Goal: Task Accomplishment & Management: Complete application form

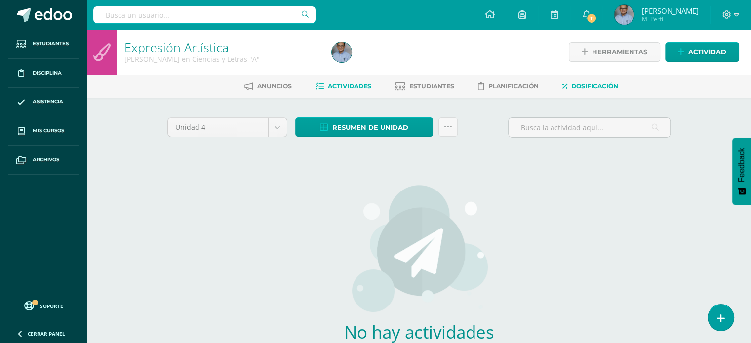
click at [597, 84] on span "Dosificación" at bounding box center [594, 85] width 47 height 7
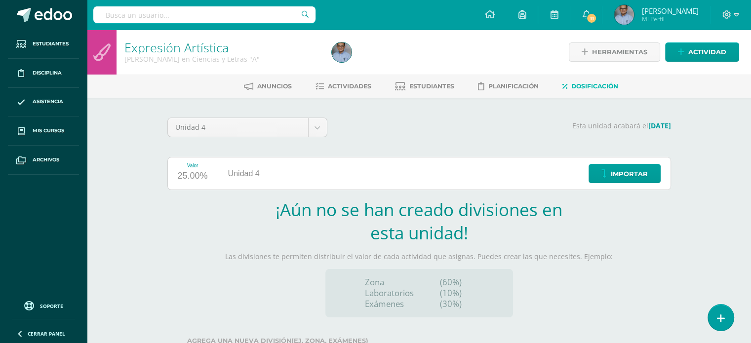
scroll to position [75, 0]
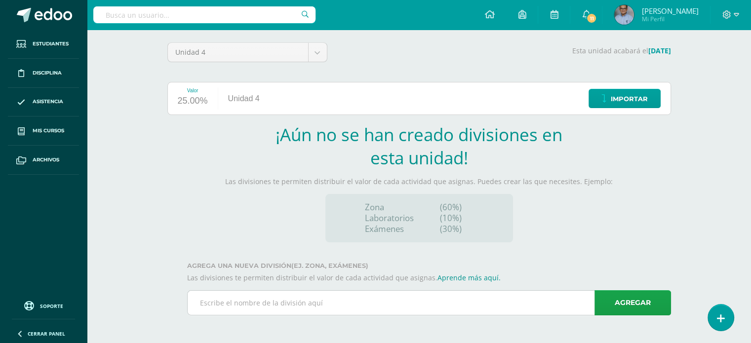
click at [316, 300] on input "text" at bounding box center [429, 303] width 483 height 24
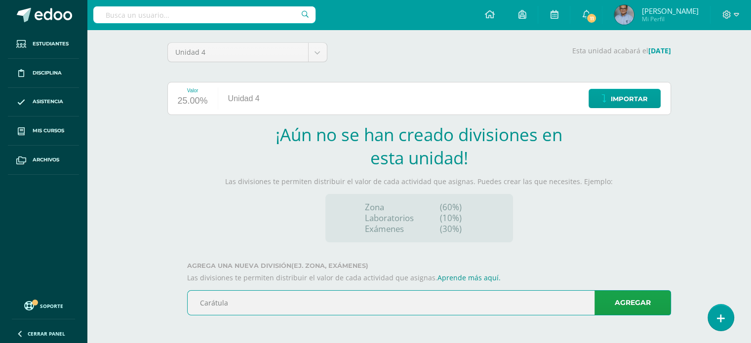
type input "Carátula"
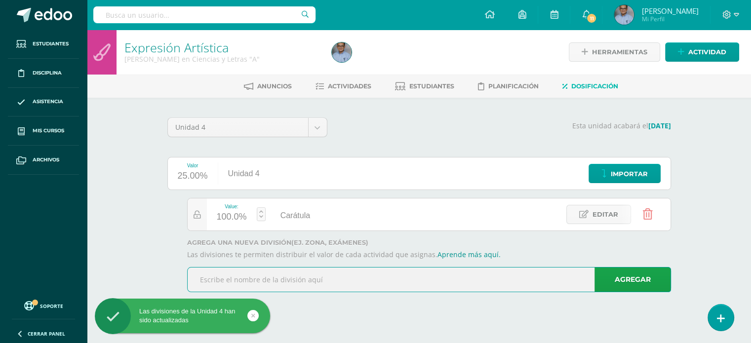
scroll to position [0, 0]
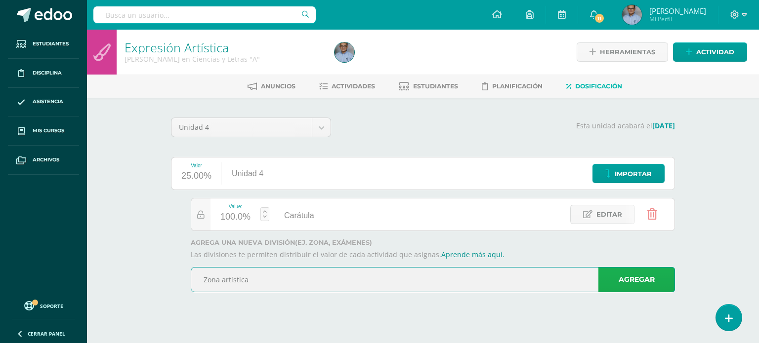
type input "Zona artística"
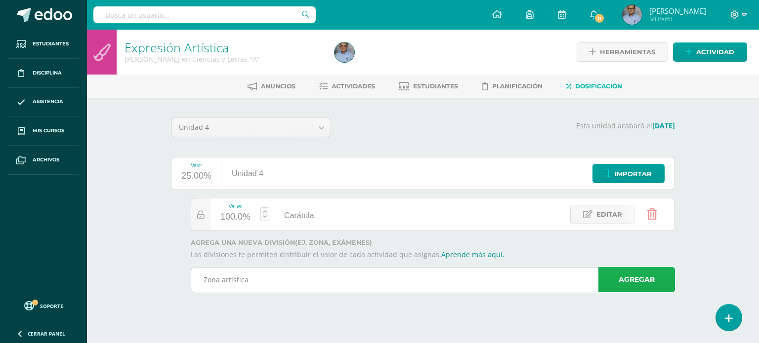
click at [649, 288] on link "Agregar" at bounding box center [636, 279] width 77 height 25
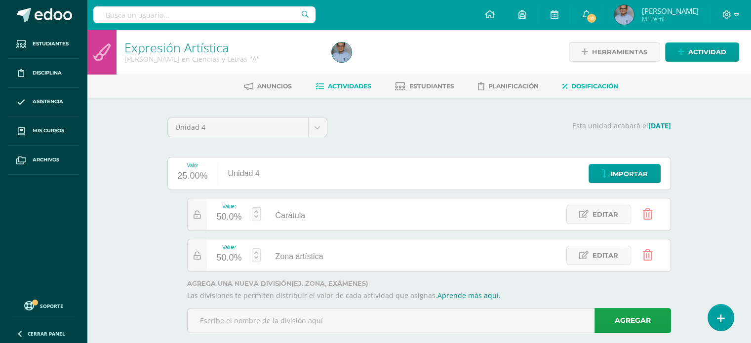
click at [350, 85] on span "Actividades" at bounding box center [349, 85] width 43 height 7
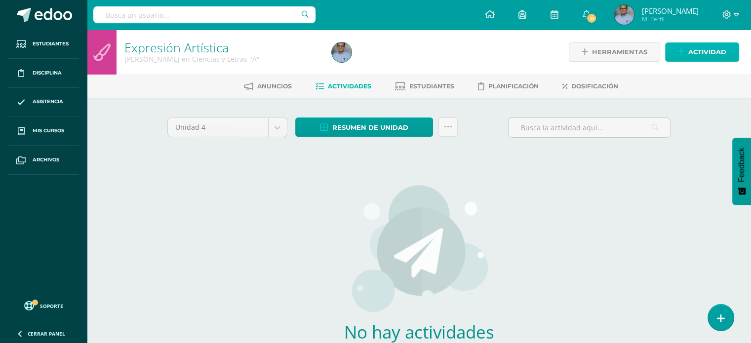
click at [686, 57] on link "Actividad" at bounding box center [702, 51] width 74 height 19
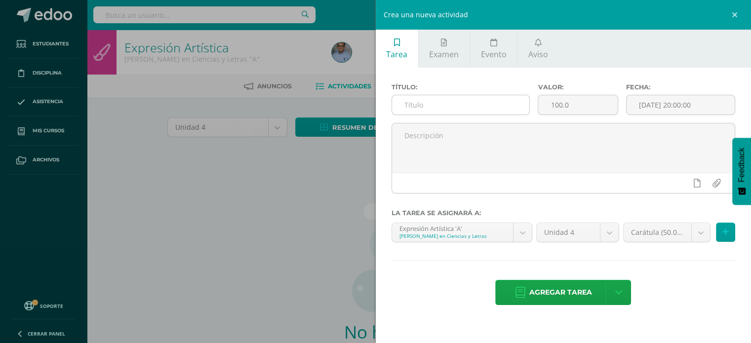
click at [426, 98] on input "text" at bounding box center [461, 104] width 138 height 19
click at [414, 102] on input "Ficha del personaje principal" at bounding box center [461, 104] width 138 height 19
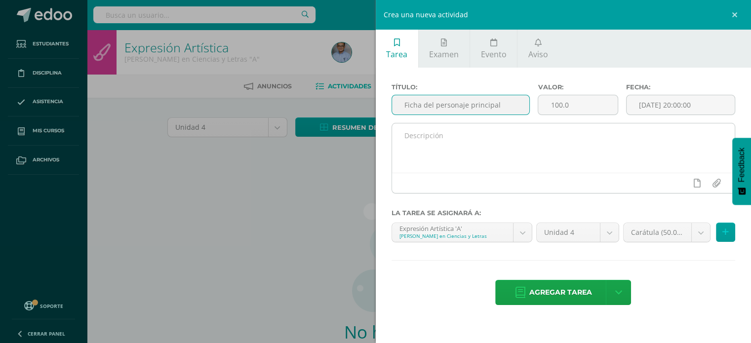
type input "Ficha del personaje principal"
click at [431, 167] on textarea at bounding box center [563, 147] width 343 height 49
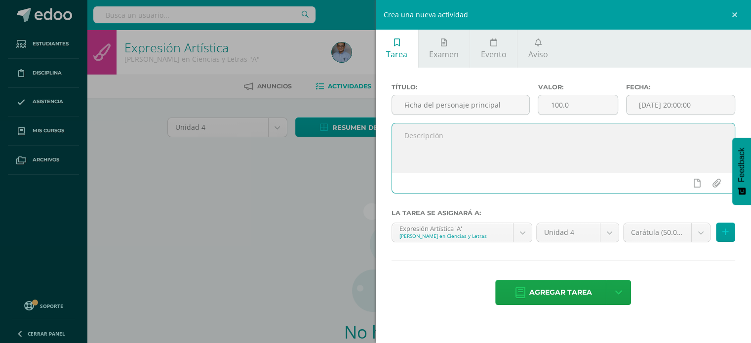
paste textarea "Ficha del personaje principal"
type textarea "Ficha del personaje principal"
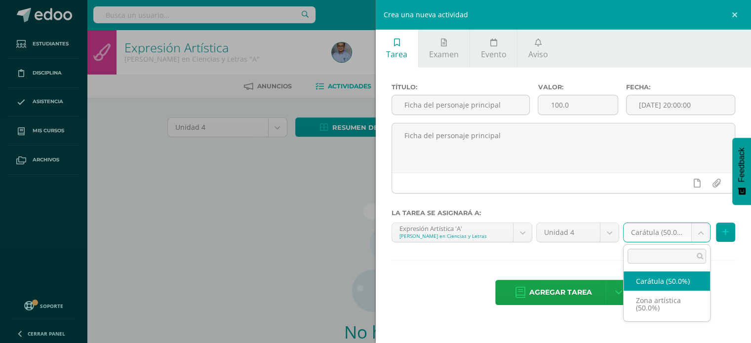
click at [696, 235] on body "Estudiantes Disciplina Asistencia Mis cursos Archivos Soporte Ayuda Reportar un…" at bounding box center [375, 212] width 751 height 424
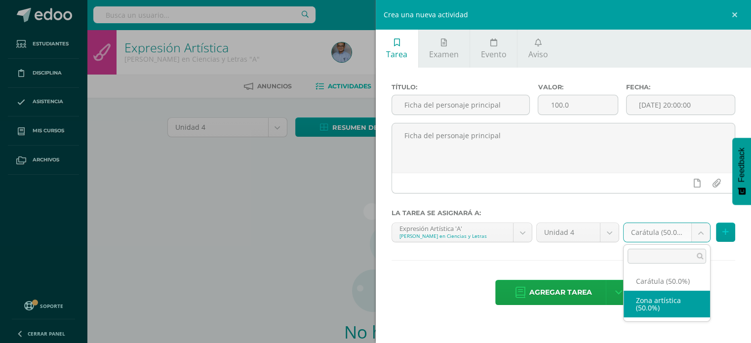
select select "128962"
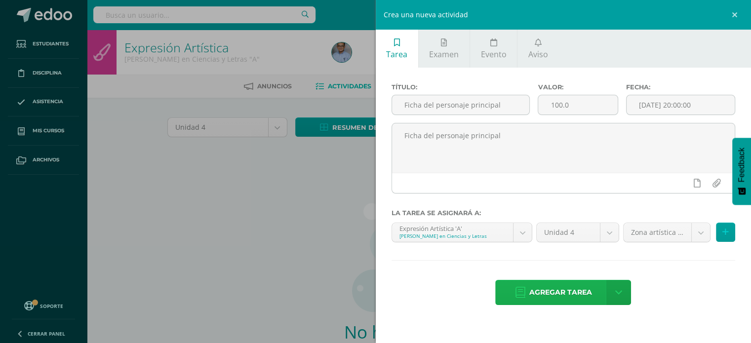
click at [578, 294] on span "Agregar tarea" at bounding box center [560, 293] width 63 height 24
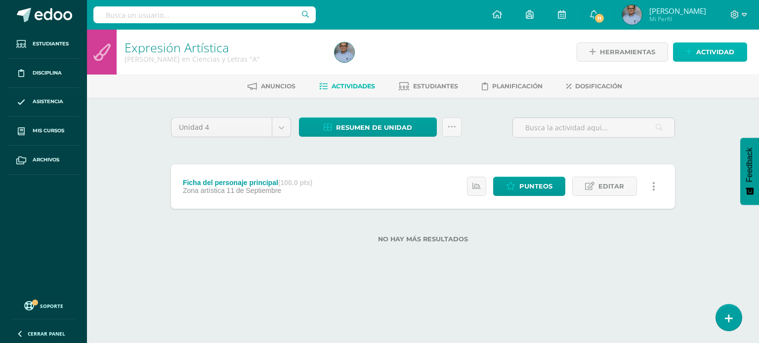
click at [696, 51] on span "Actividad" at bounding box center [715, 52] width 38 height 18
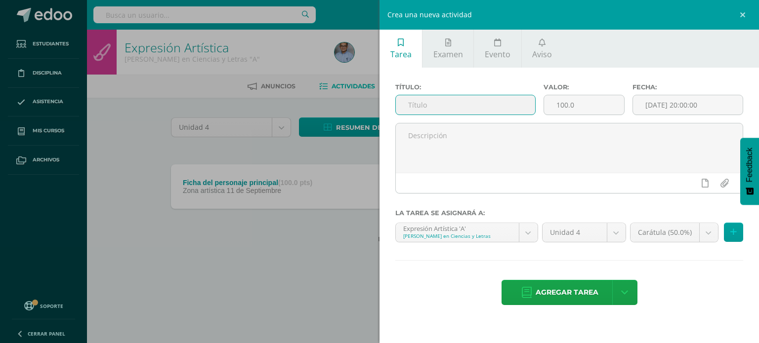
click at [502, 99] on input "text" at bounding box center [465, 104] width 139 height 19
click at [407, 96] on input "Carátula" at bounding box center [465, 104] width 139 height 19
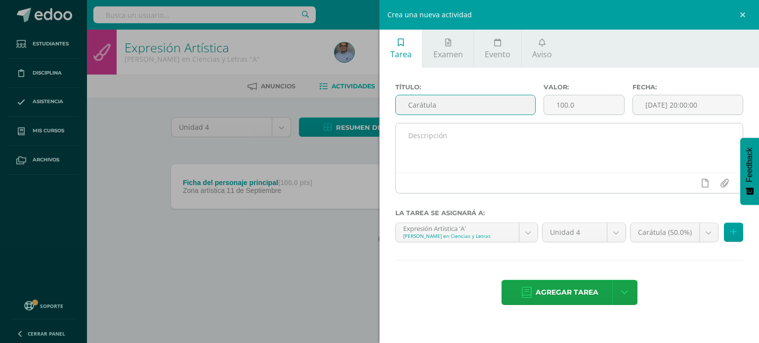
type input "Carátula"
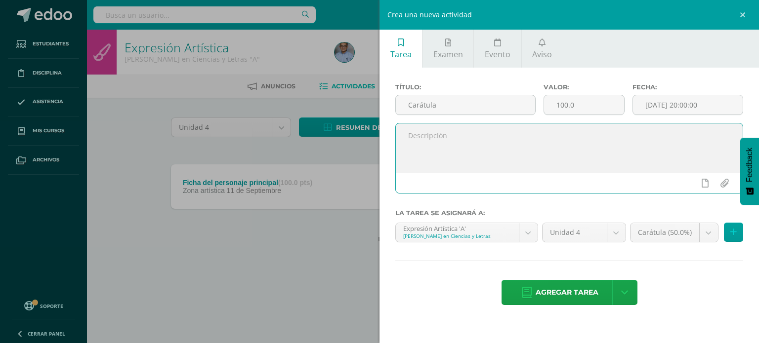
click at [412, 139] on textarea at bounding box center [569, 147] width 347 height 49
paste textarea "Carátula"
click at [435, 132] on textarea "Carátula Relato Corto" at bounding box center [569, 147] width 347 height 49
click at [435, 132] on textarea "Carátula:Relato Corto" at bounding box center [569, 147] width 347 height 49
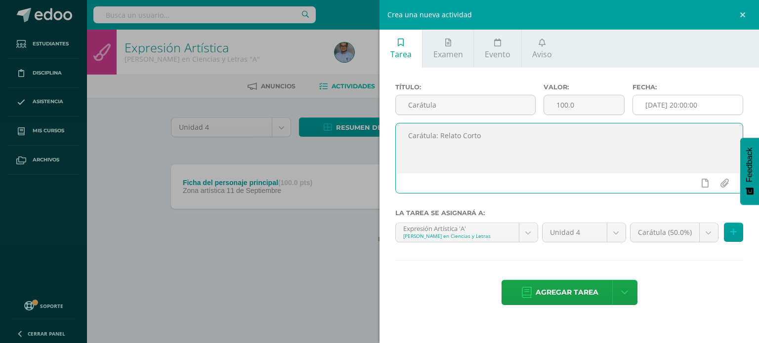
type textarea "Carátula: Relato Corto"
click at [647, 104] on input "[DATE] 20:00:00" at bounding box center [688, 104] width 110 height 19
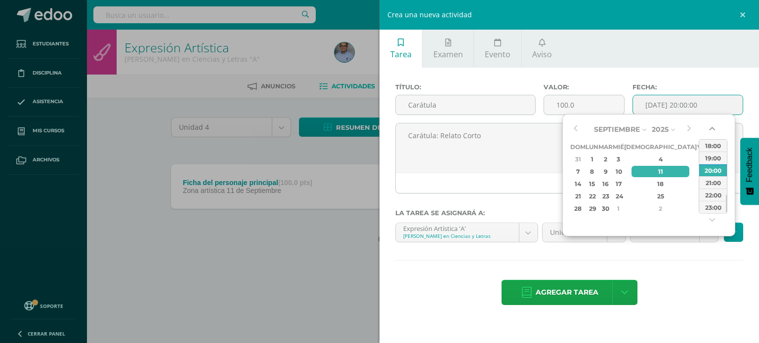
click at [709, 130] on button "button" at bounding box center [713, 130] width 10 height 15
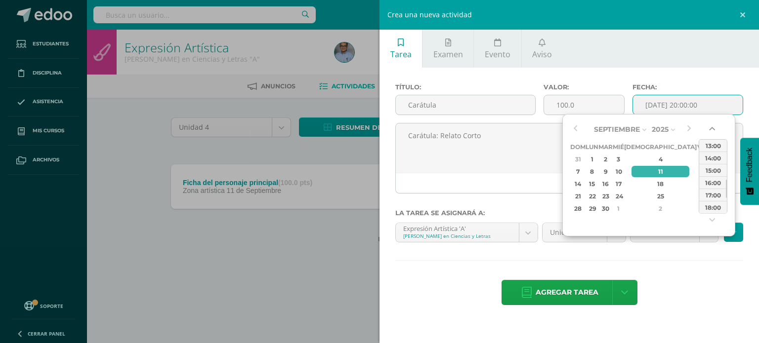
click at [709, 130] on button "button" at bounding box center [713, 130] width 10 height 15
click at [715, 148] on div "12:00" at bounding box center [713, 145] width 28 height 12
type input "2025-09-11 12:00"
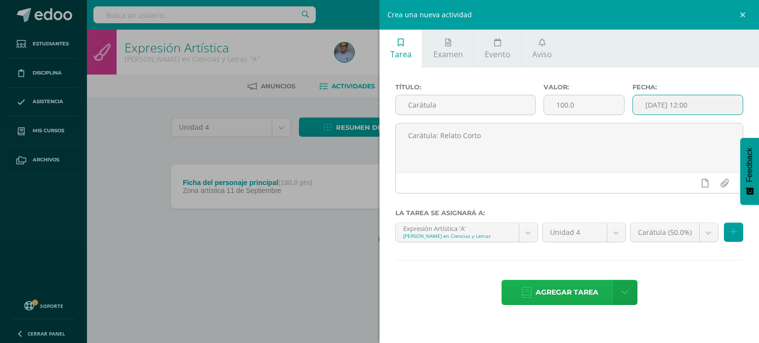
click at [583, 289] on span "Agregar tarea" at bounding box center [566, 293] width 63 height 24
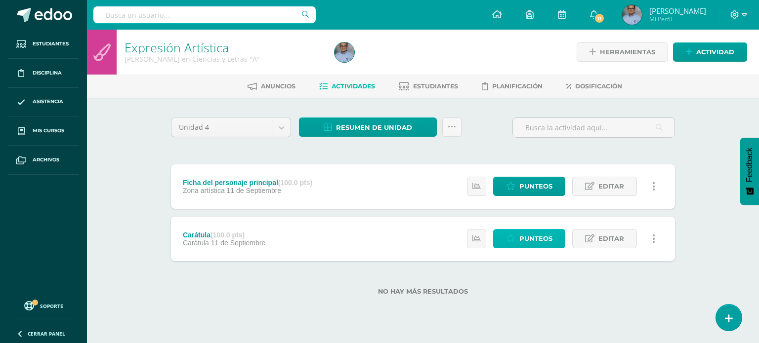
click at [518, 239] on link "Punteos" at bounding box center [529, 238] width 72 height 19
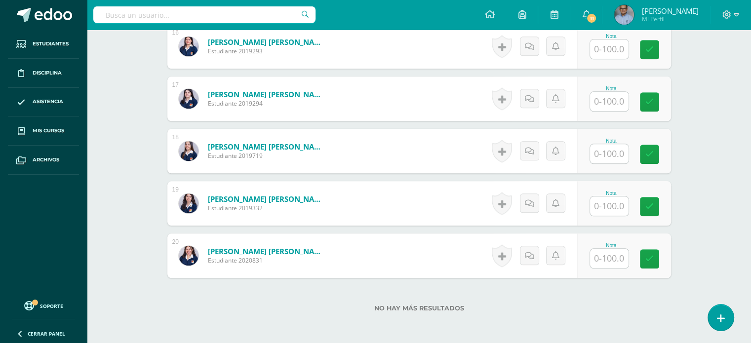
scroll to position [1114, 0]
click at [605, 207] on input "text" at bounding box center [609, 205] width 39 height 19
type input "100"
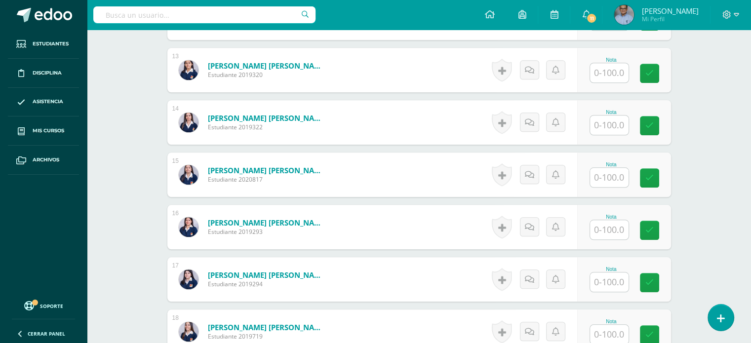
scroll to position [922, 0]
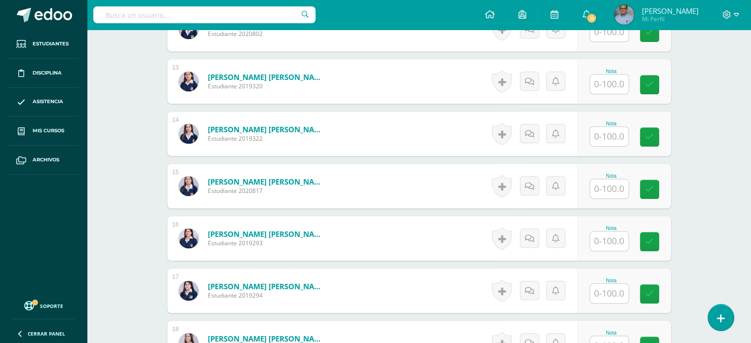
click at [619, 85] on input "text" at bounding box center [609, 84] width 39 height 19
type input "100"
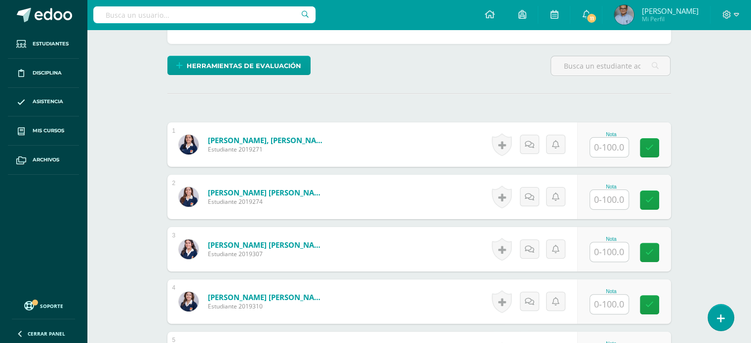
scroll to position [230, 0]
click at [615, 202] on input "text" at bounding box center [609, 200] width 39 height 19
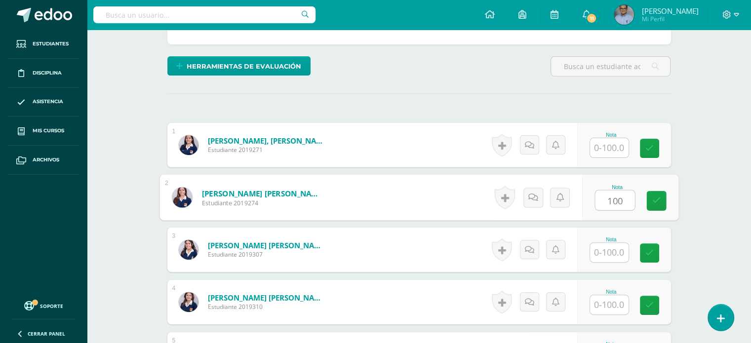
type input "100"
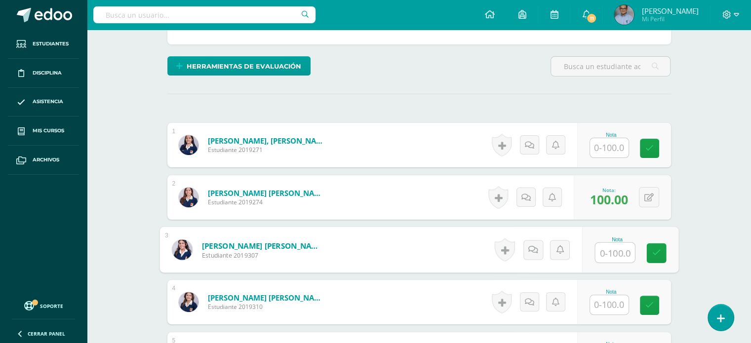
scroll to position [233, 0]
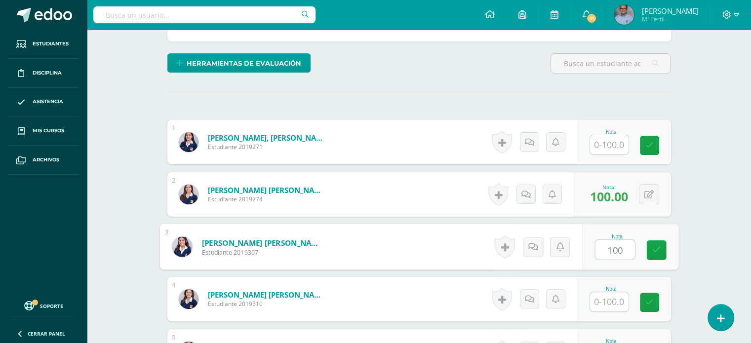
type input "100"
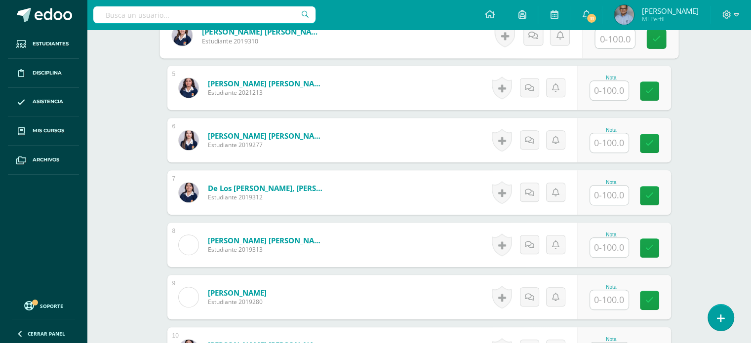
scroll to position [497, 0]
click at [607, 244] on input "text" at bounding box center [609, 247] width 39 height 19
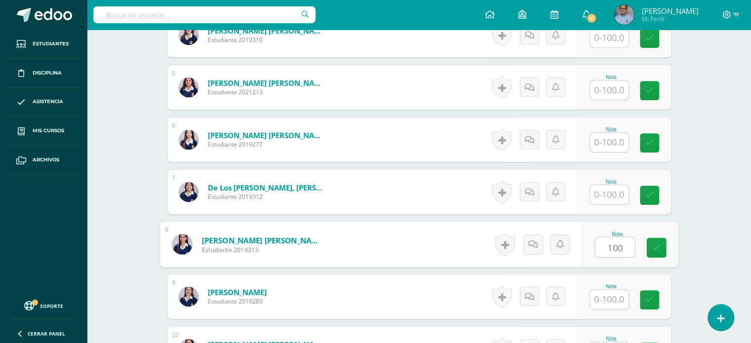
type input "100"
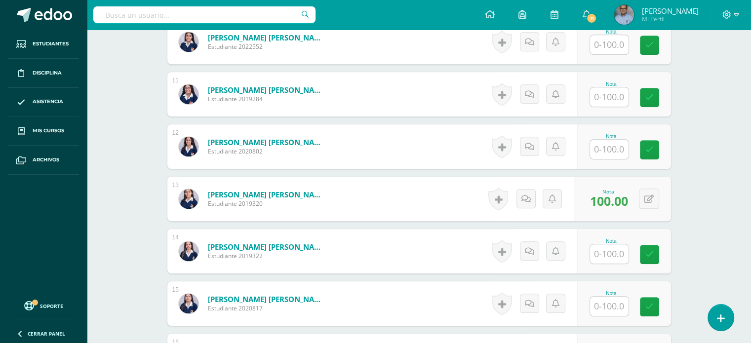
scroll to position [806, 0]
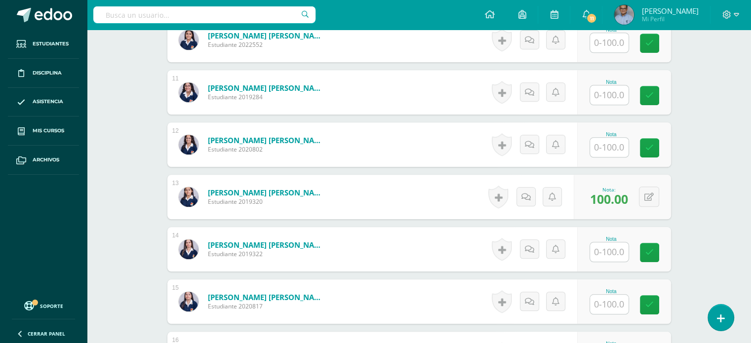
click at [604, 252] on input "text" at bounding box center [609, 252] width 39 height 19
type input "100"
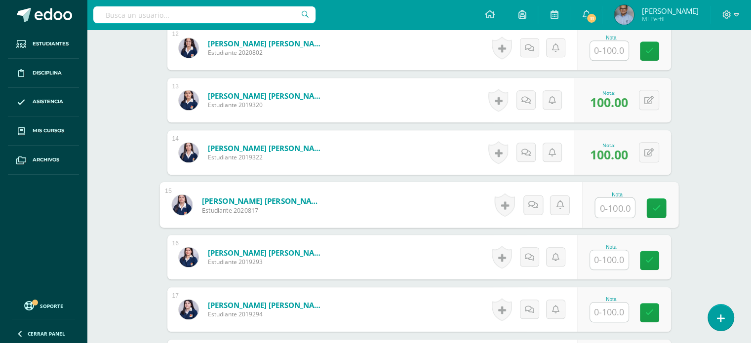
scroll to position [911, 0]
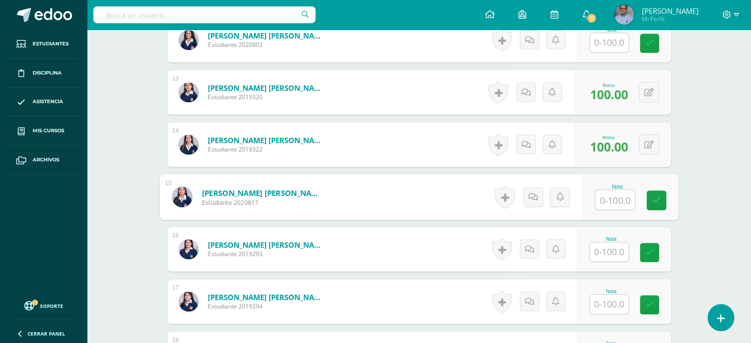
click at [618, 302] on input "text" at bounding box center [609, 304] width 39 height 19
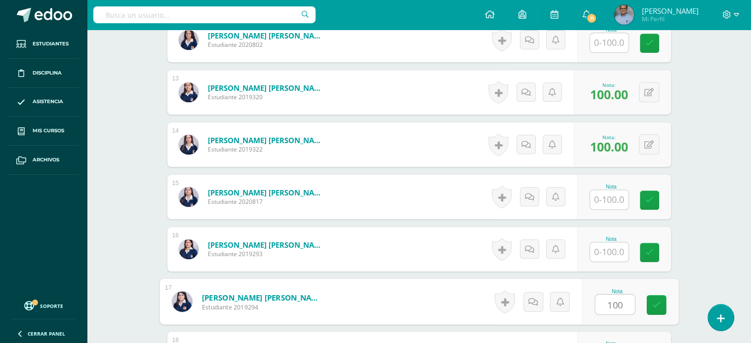
type input "100"
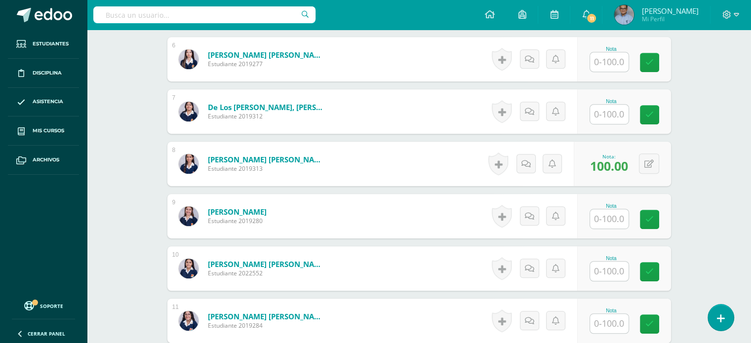
scroll to position [577, 0]
click at [605, 216] on input "text" at bounding box center [609, 219] width 39 height 19
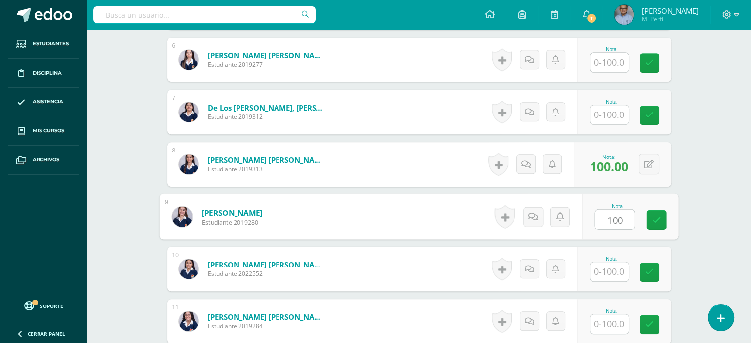
type input "100"
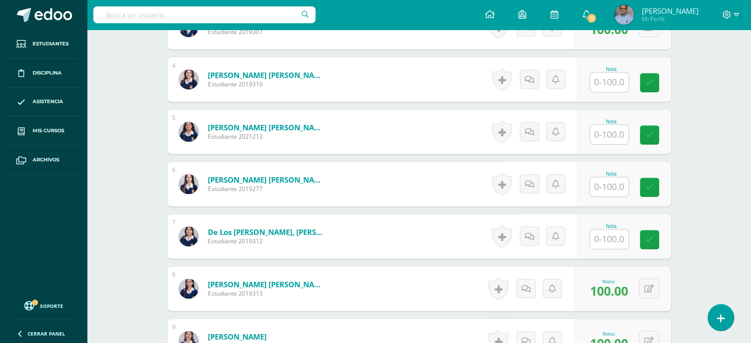
scroll to position [451, 0]
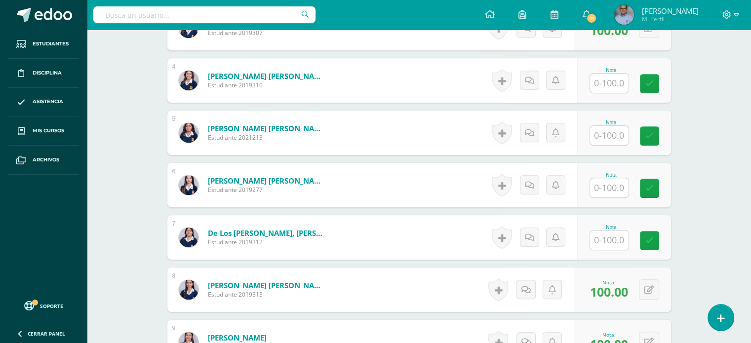
click at [611, 186] on input "text" at bounding box center [609, 187] width 39 height 19
type input "100"
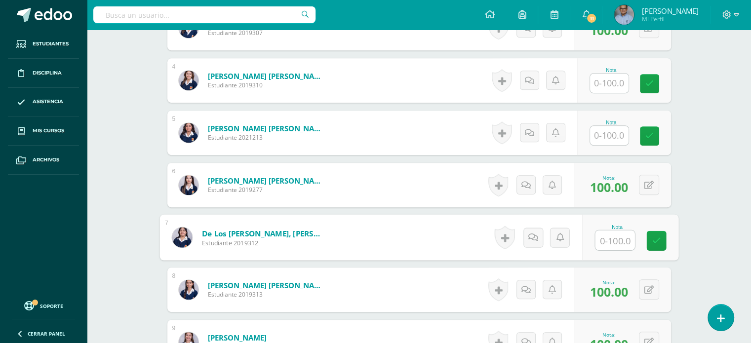
click at [121, 133] on div "Expresión Artística Quinto Quinto Bachillerato en Ciencias y Letras "A" Herrami…" at bounding box center [419, 315] width 664 height 1475
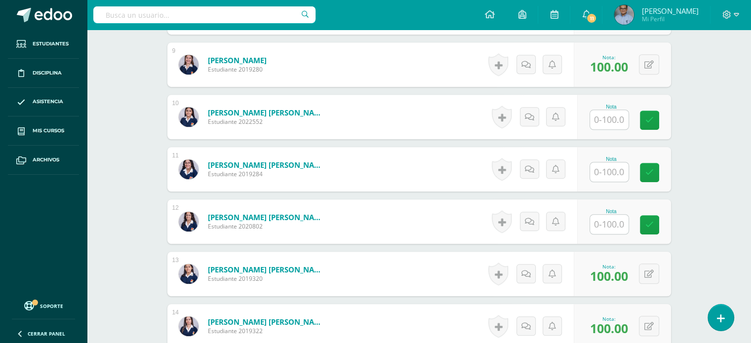
scroll to position [731, 0]
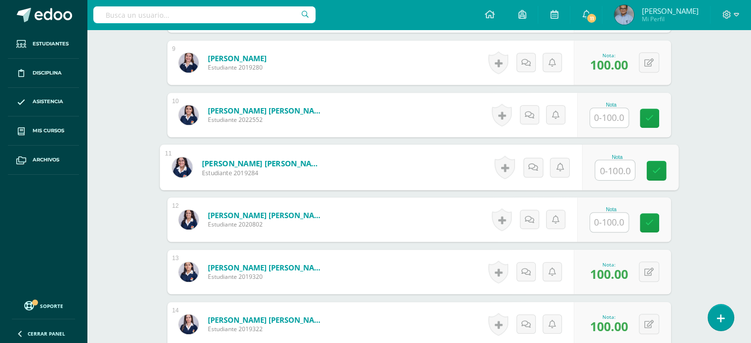
click at [616, 169] on input "text" at bounding box center [615, 171] width 40 height 20
type input "100"
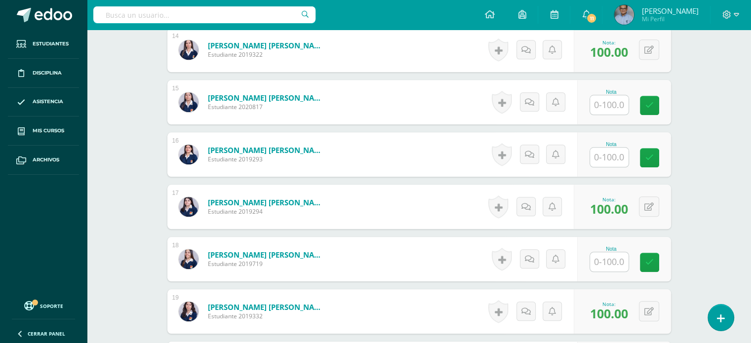
scroll to position [1018, 0]
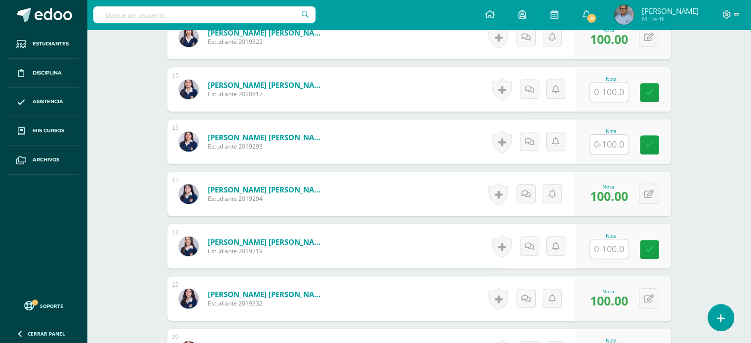
click at [619, 250] on input "text" at bounding box center [609, 249] width 39 height 19
type input "100"
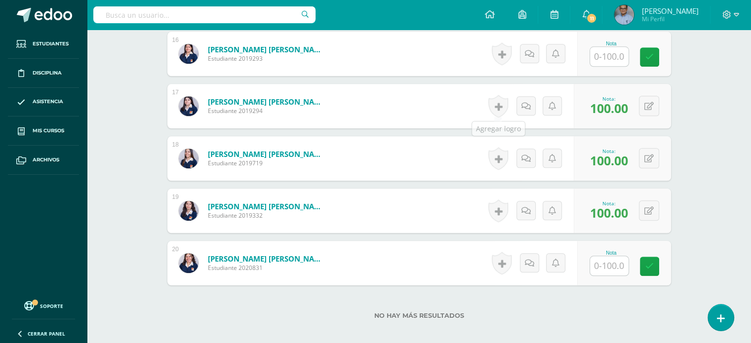
scroll to position [1110, 0]
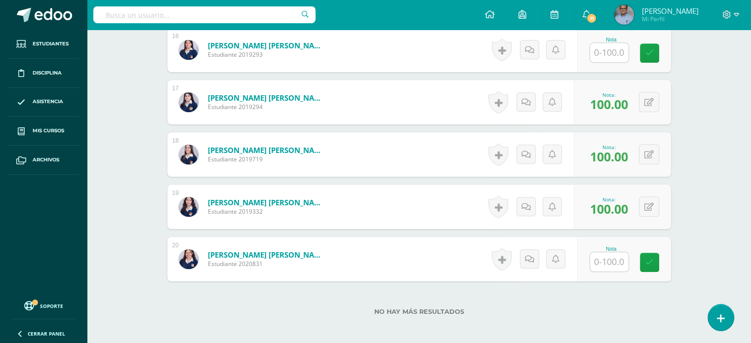
click at [603, 45] on input "text" at bounding box center [609, 52] width 39 height 19
type input "100"
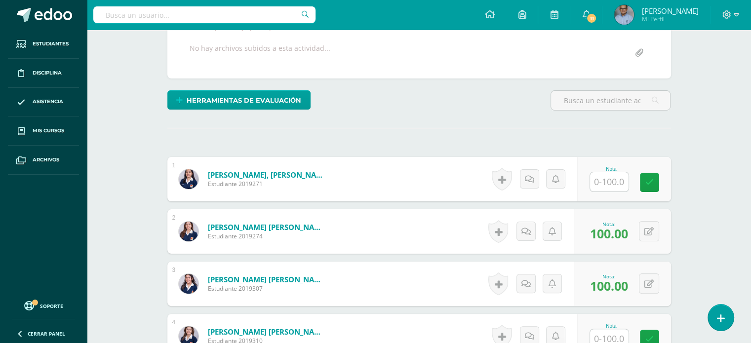
scroll to position [196, 0]
click at [607, 185] on input "text" at bounding box center [615, 182] width 40 height 20
type input "100"
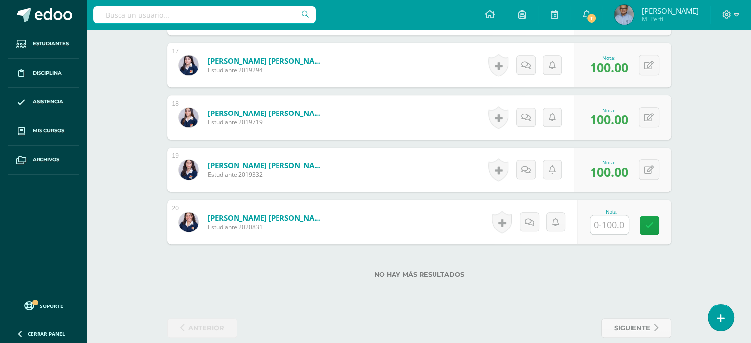
scroll to position [1148, 0]
click at [608, 218] on input "text" at bounding box center [609, 224] width 39 height 19
type input "100"
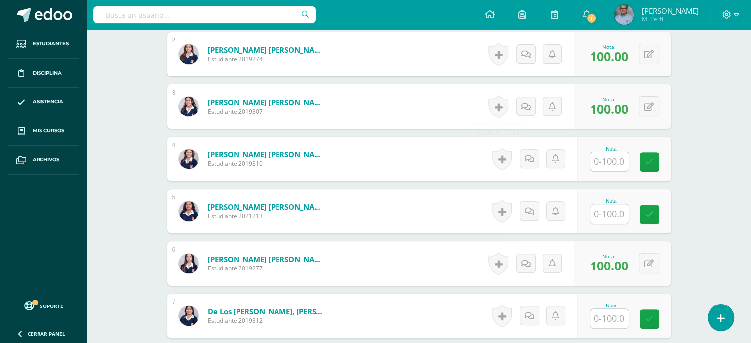
scroll to position [373, 0]
click at [617, 165] on input "text" at bounding box center [609, 161] width 39 height 19
type input "100"
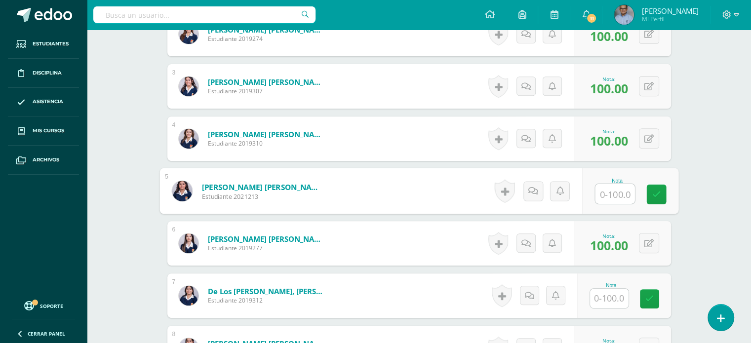
scroll to position [395, 0]
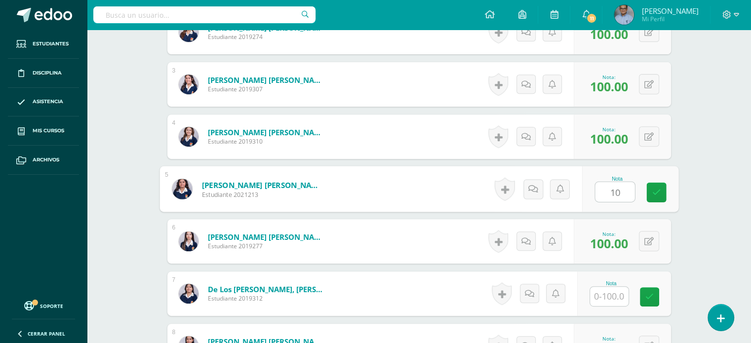
type input "100"
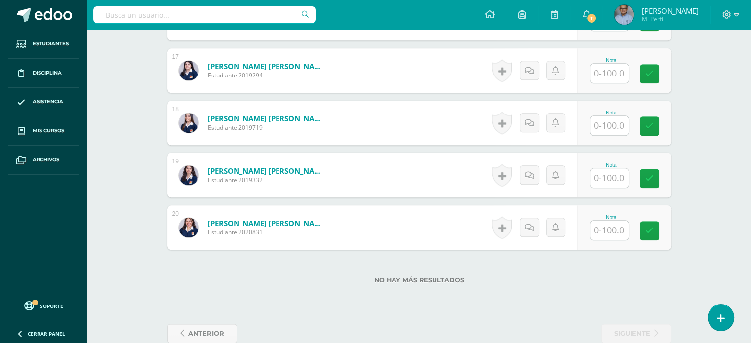
scroll to position [1161, 0]
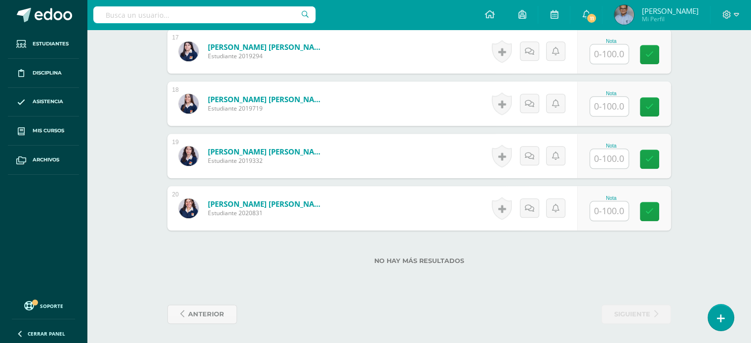
click at [608, 165] on input "text" at bounding box center [609, 158] width 39 height 19
type input "100"
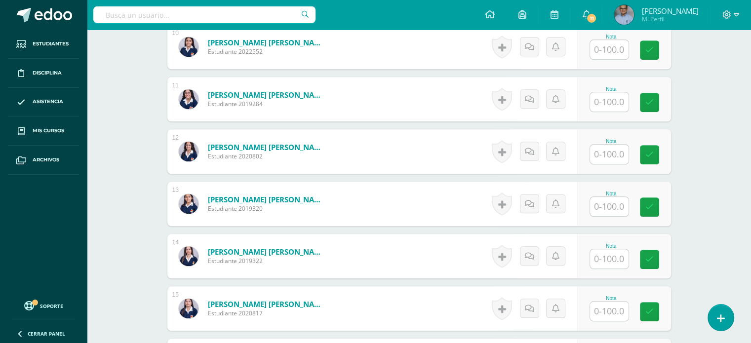
scroll to position [795, 0]
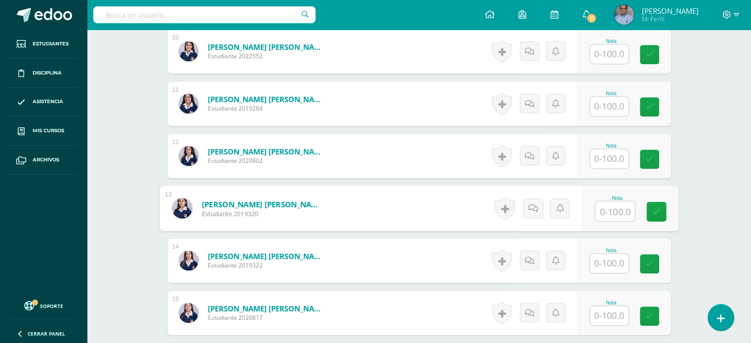
click at [602, 207] on input "text" at bounding box center [615, 212] width 40 height 20
type input "100"
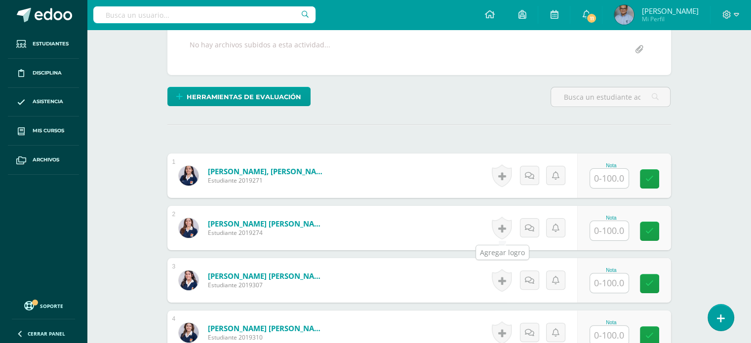
scroll to position [243, 0]
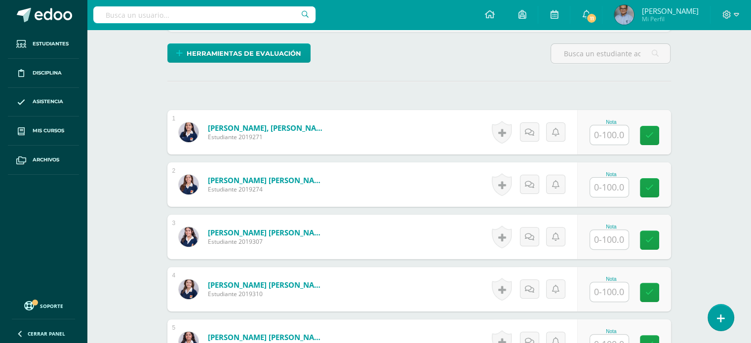
click at [612, 184] on input "text" at bounding box center [609, 187] width 39 height 19
type input "100"
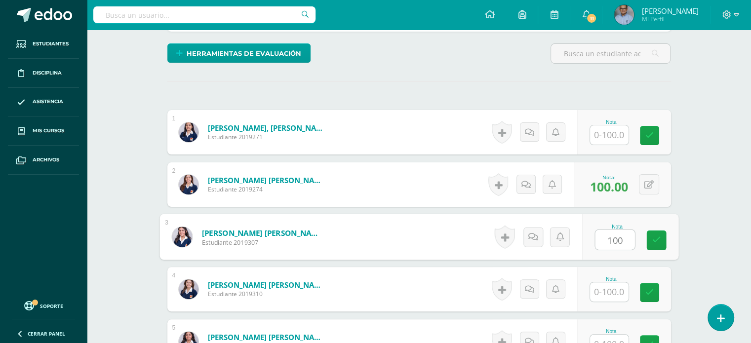
type input "100"
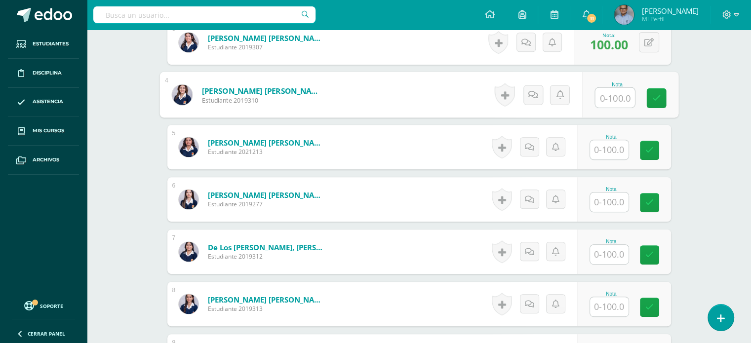
scroll to position [482, 0]
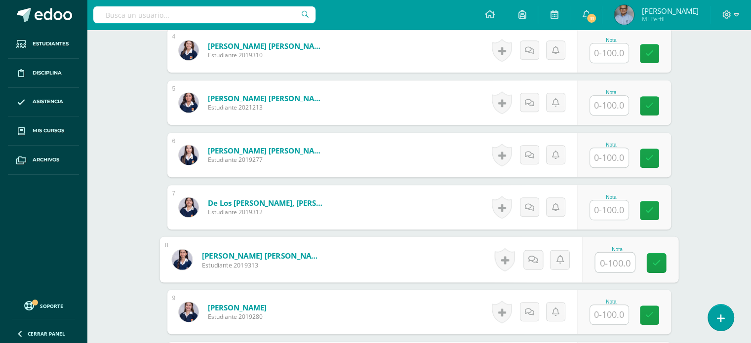
click at [612, 259] on input "text" at bounding box center [615, 263] width 40 height 20
type input "100"
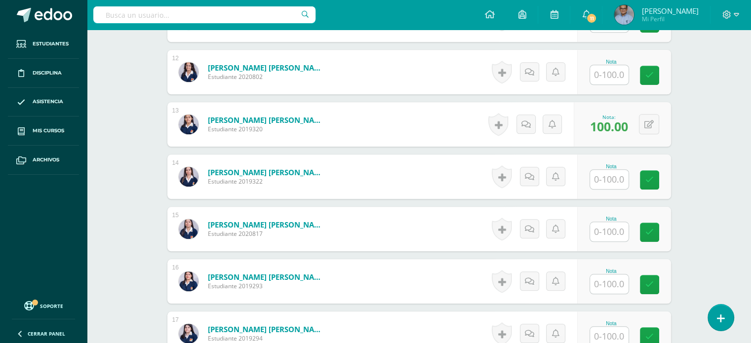
scroll to position [879, 0]
click at [609, 175] on input "text" at bounding box center [609, 178] width 39 height 19
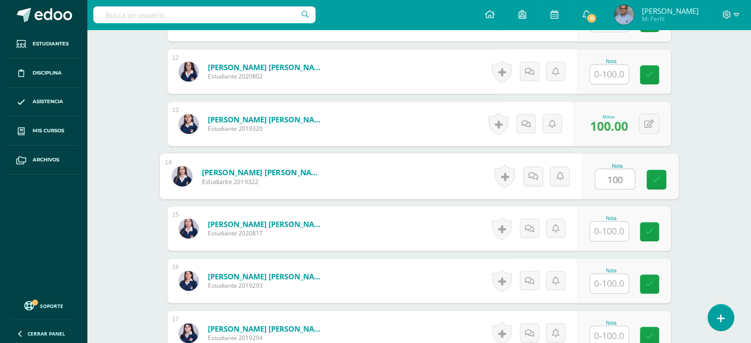
type input "100"
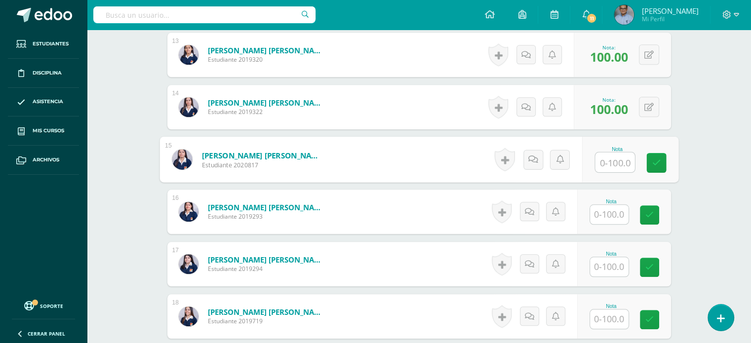
scroll to position [948, 0]
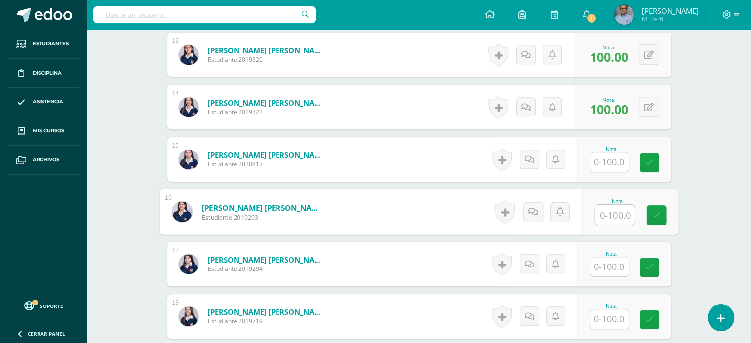
click at [608, 214] on input "text" at bounding box center [615, 215] width 40 height 20
type input "100"
click at [653, 209] on icon at bounding box center [656, 211] width 10 height 8
drag, startPoint x: 628, startPoint y: 209, endPoint x: 635, endPoint y: 216, distance: 9.8
click at [635, 216] on link at bounding box center [630, 215] width 20 height 20
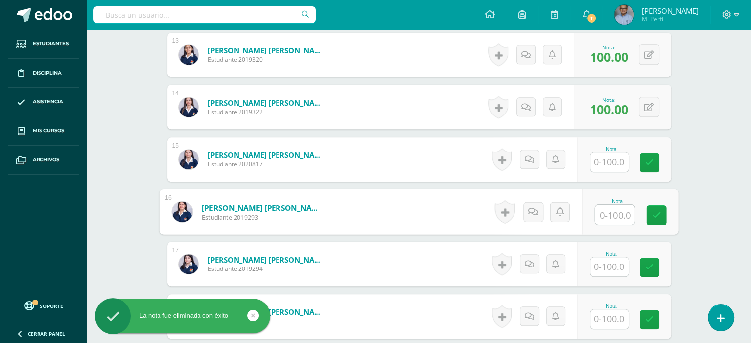
click at [615, 266] on input "text" at bounding box center [609, 266] width 39 height 19
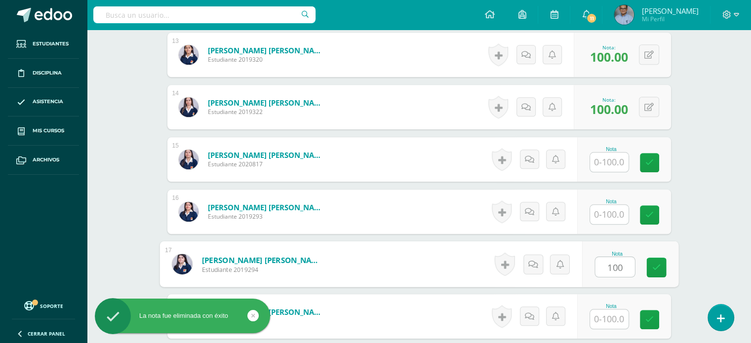
type input "100"
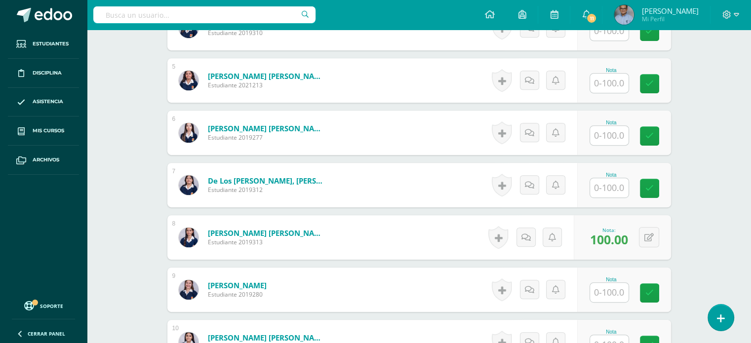
scroll to position [502, 0]
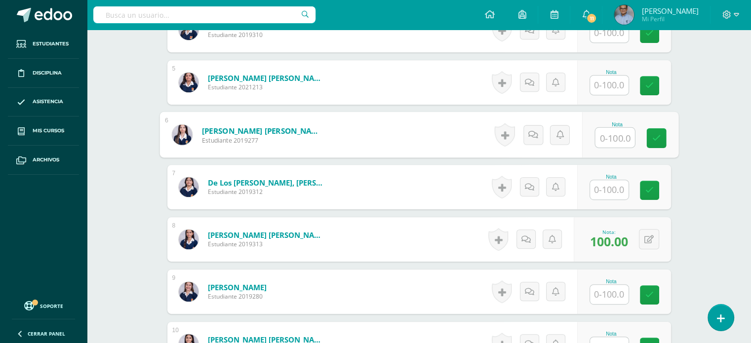
click at [613, 142] on input "text" at bounding box center [615, 138] width 40 height 20
click at [607, 292] on input "text" at bounding box center [609, 294] width 39 height 19
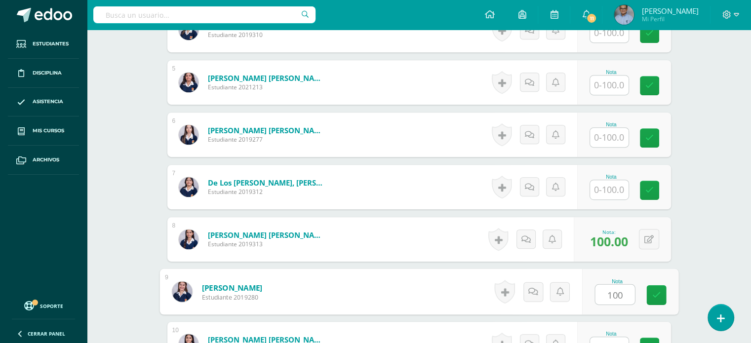
type input "100"
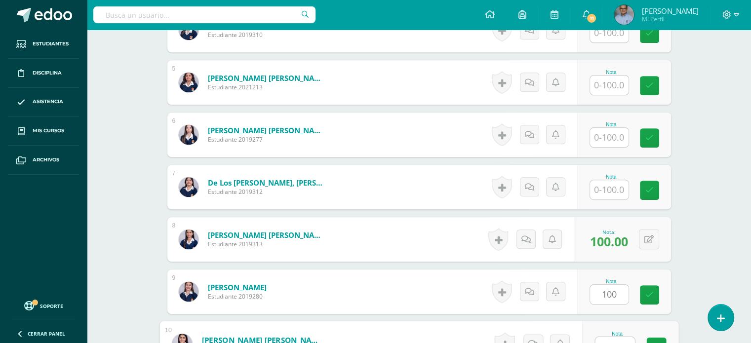
scroll to position [514, 0]
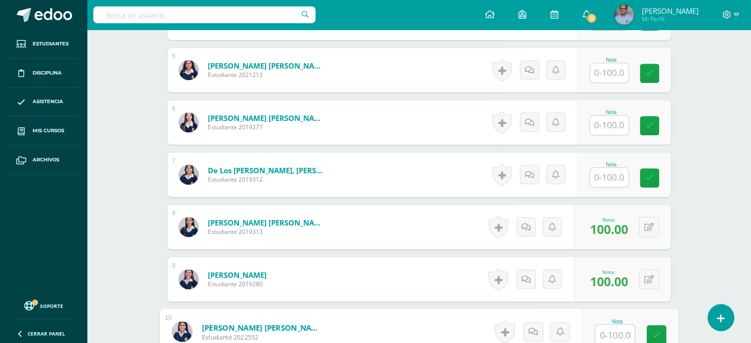
click at [613, 121] on input "text" at bounding box center [609, 125] width 39 height 19
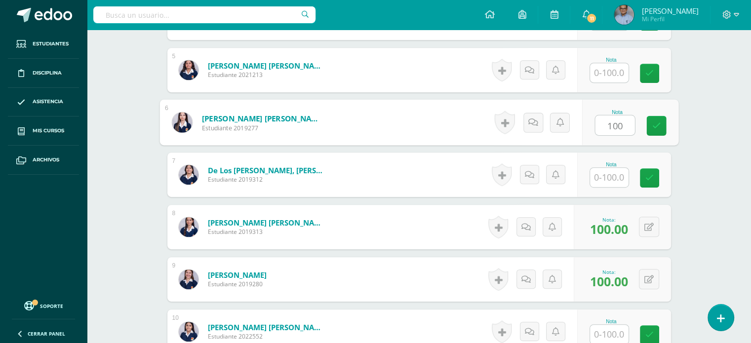
type input "100"
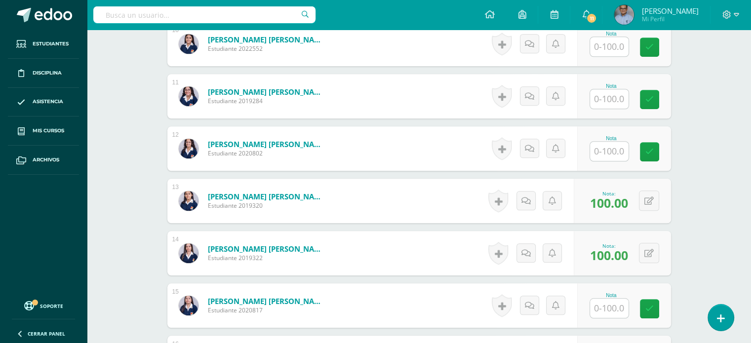
scroll to position [816, 0]
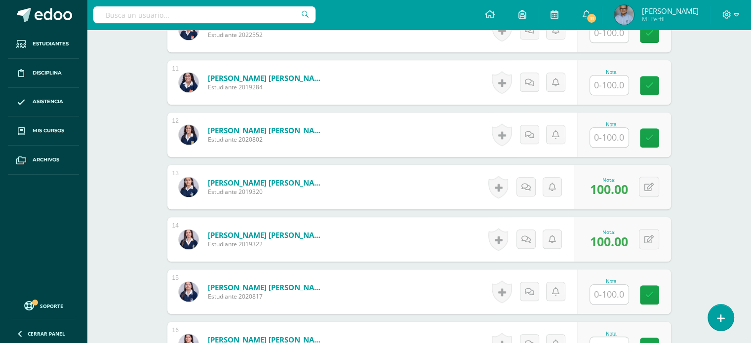
click at [615, 85] on input "text" at bounding box center [609, 85] width 39 height 19
type input "100"
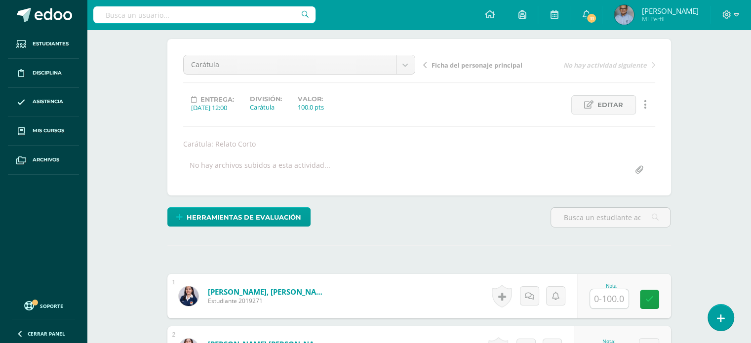
scroll to position [0, 0]
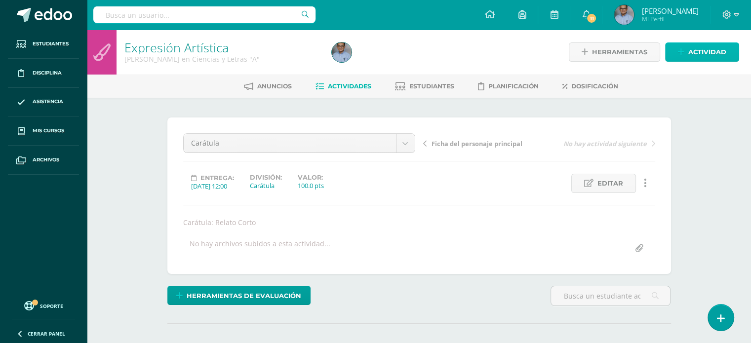
click at [702, 48] on span "Actividad" at bounding box center [707, 52] width 38 height 18
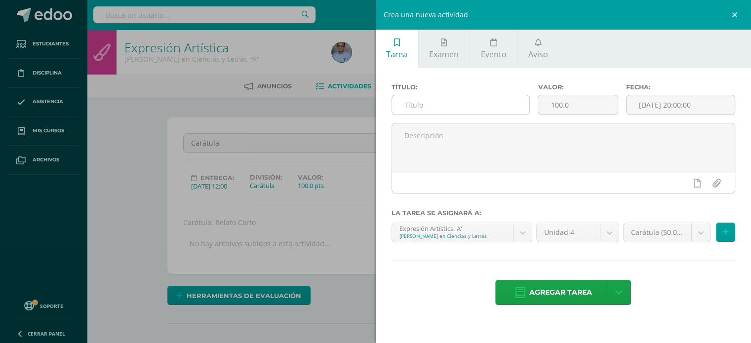
click at [453, 112] on input "text" at bounding box center [461, 104] width 138 height 19
click at [438, 107] on input "Relato corto (borrador)" at bounding box center [461, 104] width 138 height 19
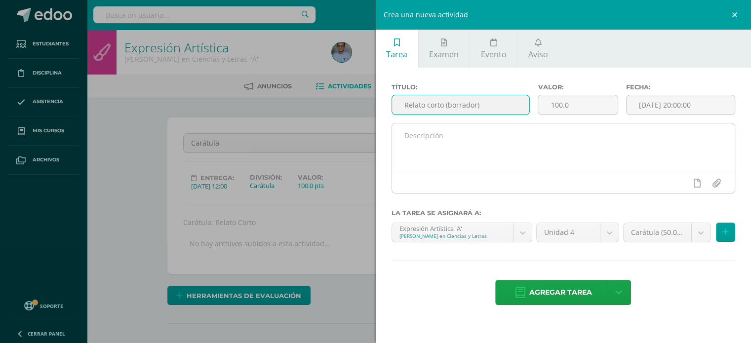
type input "Relato corto (borrador)"
click at [437, 135] on textarea at bounding box center [563, 147] width 343 height 49
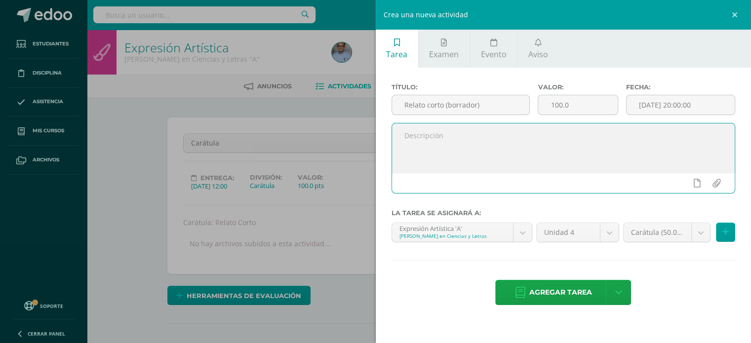
paste textarea "Relato corto (borrador)"
type textarea "R"
type textarea "Escribe su relato corto en versión borrador (en el cuaderno y a lápiz)"
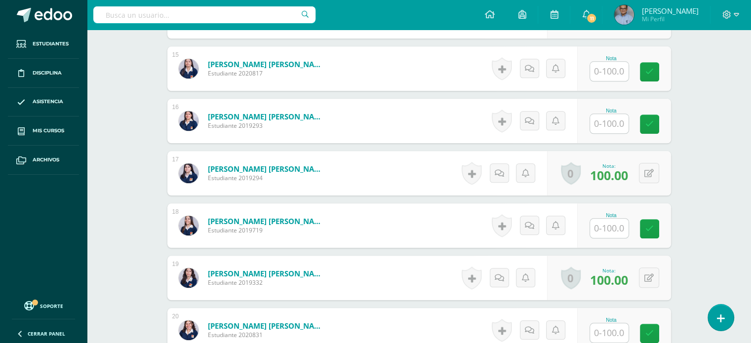
scroll to position [1040, 0]
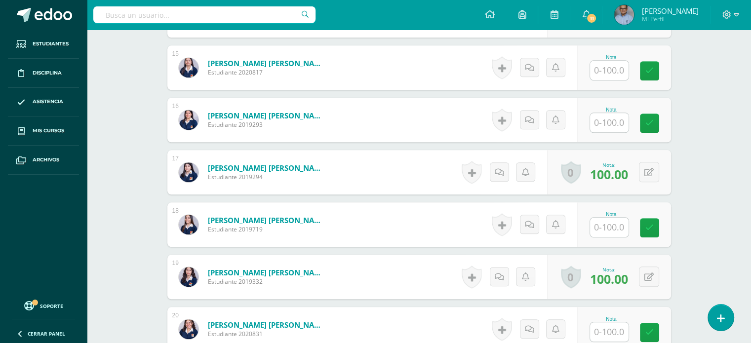
click at [605, 222] on input "text" at bounding box center [609, 227] width 39 height 19
type input "100"
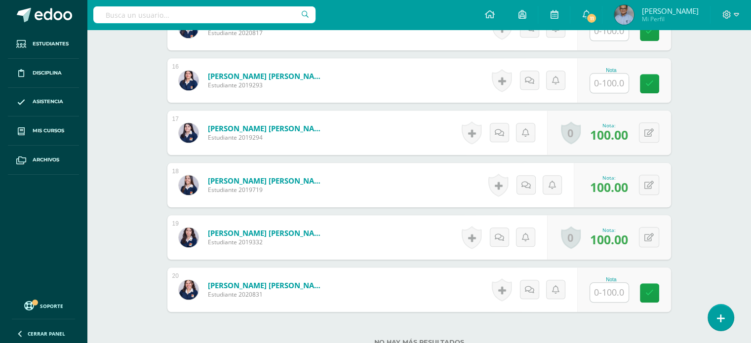
scroll to position [1078, 0]
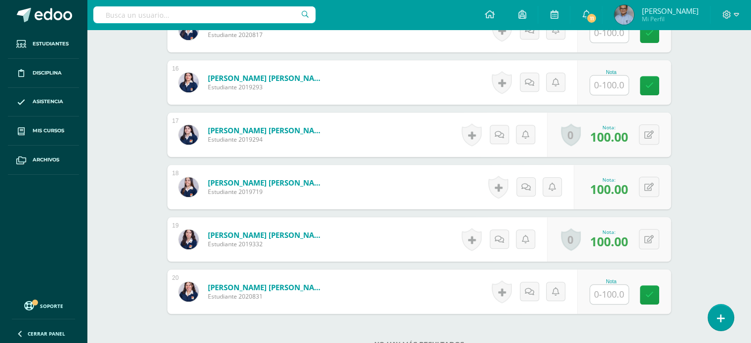
click at [604, 84] on input "text" at bounding box center [609, 85] width 39 height 19
type input "100"
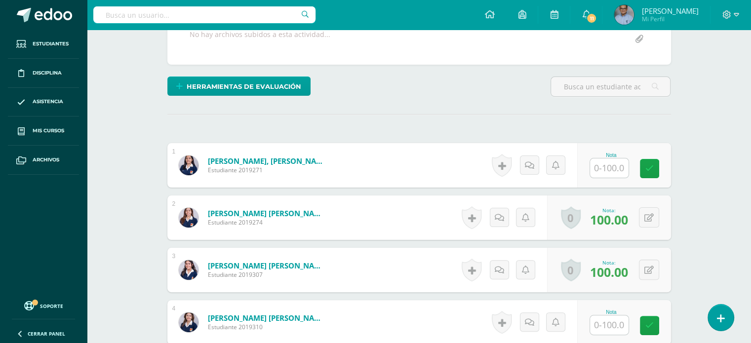
scroll to position [211, 0]
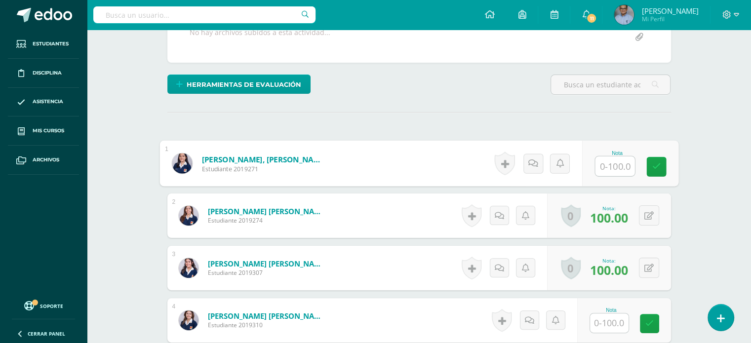
click at [608, 158] on input "text" at bounding box center [615, 167] width 40 height 20
type input "100"
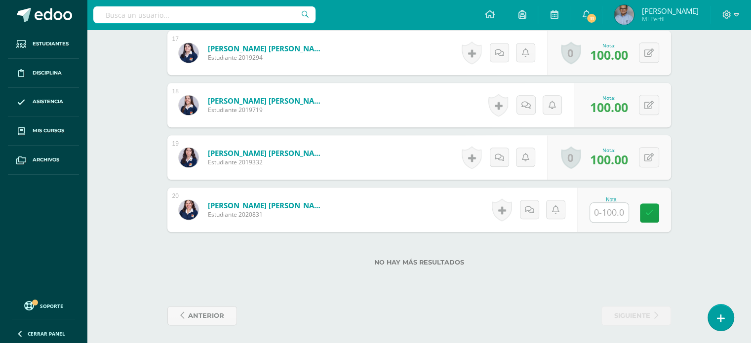
scroll to position [1161, 0]
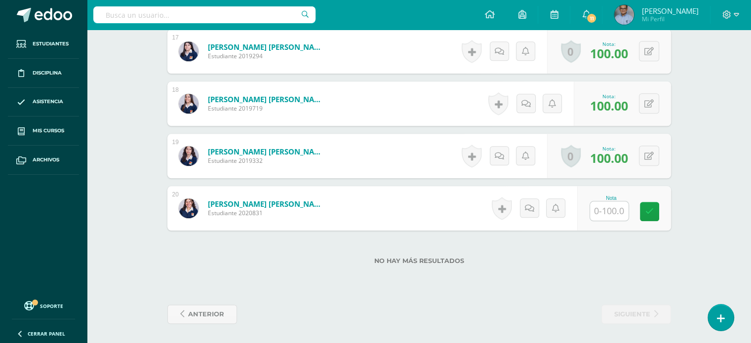
click at [610, 205] on input "text" at bounding box center [609, 211] width 39 height 19
type input "100"
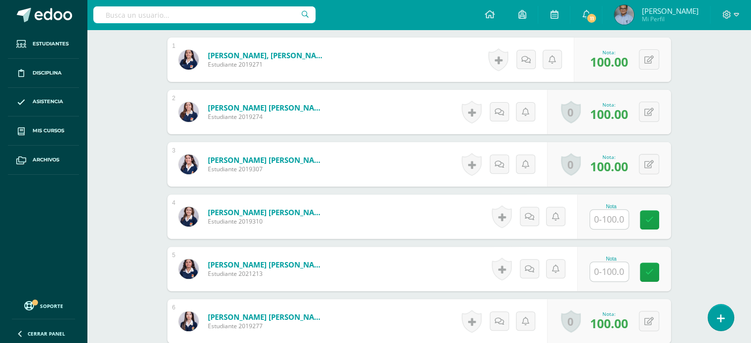
scroll to position [320, 0]
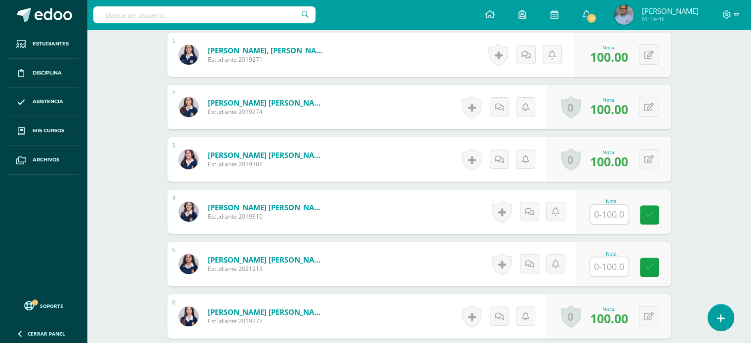
click at [612, 211] on input "text" at bounding box center [609, 214] width 39 height 19
type input "100"
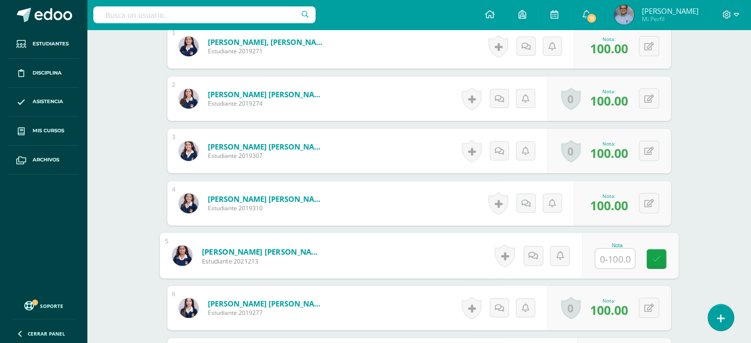
scroll to position [333, 0]
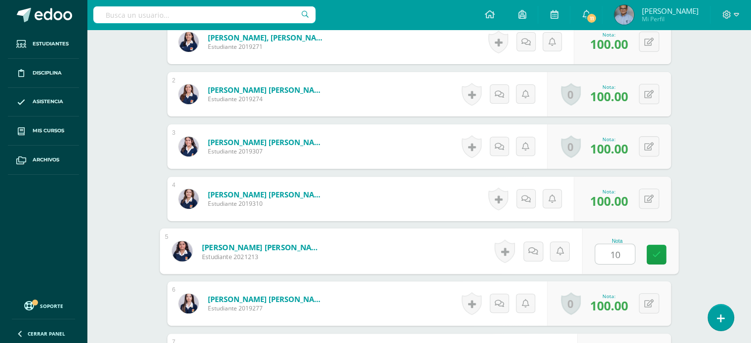
type input "100"
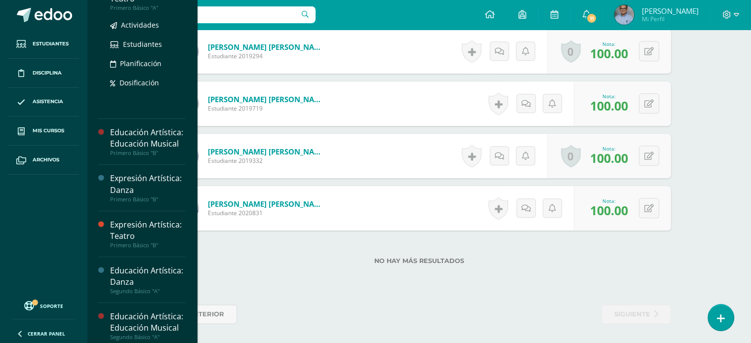
scroll to position [121, 0]
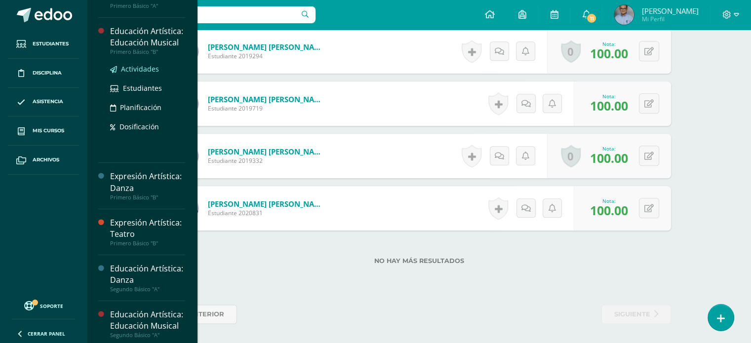
click at [134, 74] on span "Actividades" at bounding box center [140, 68] width 38 height 9
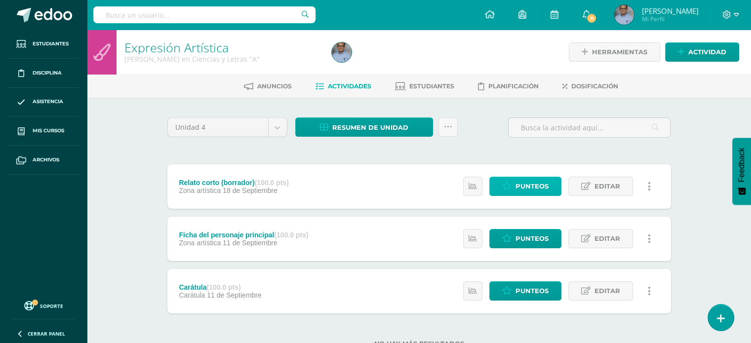
click at [545, 189] on span "Punteos" at bounding box center [532, 186] width 33 height 18
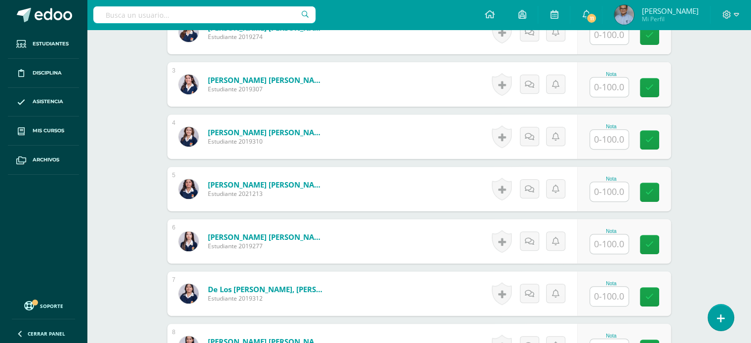
scroll to position [396, 0]
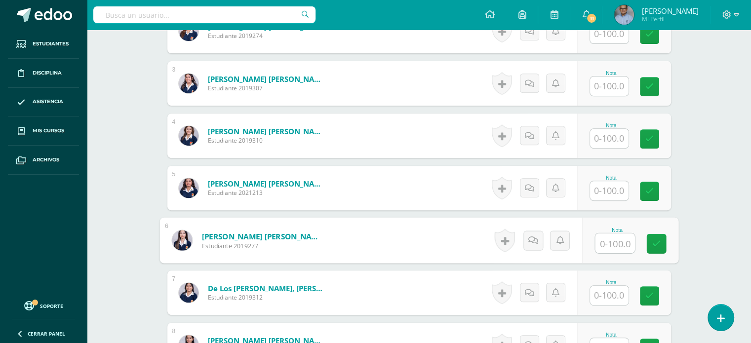
click at [612, 239] on input "text" at bounding box center [615, 244] width 40 height 20
type input "100"
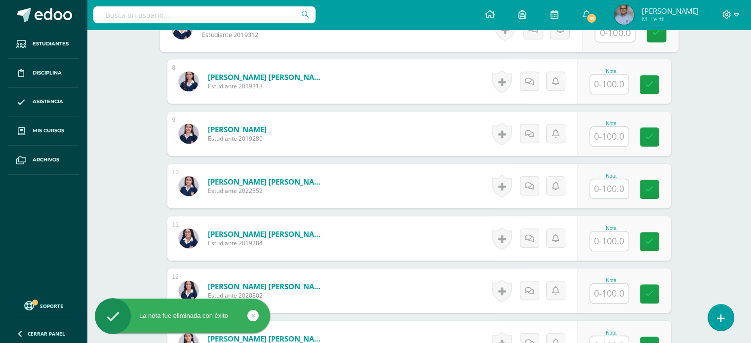
scroll to position [662, 0]
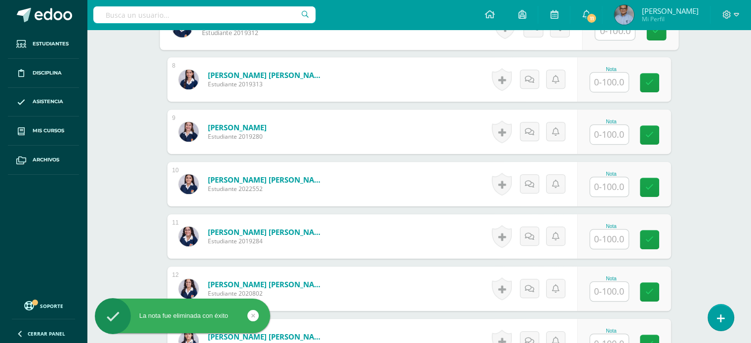
click at [610, 232] on input "text" at bounding box center [609, 239] width 39 height 19
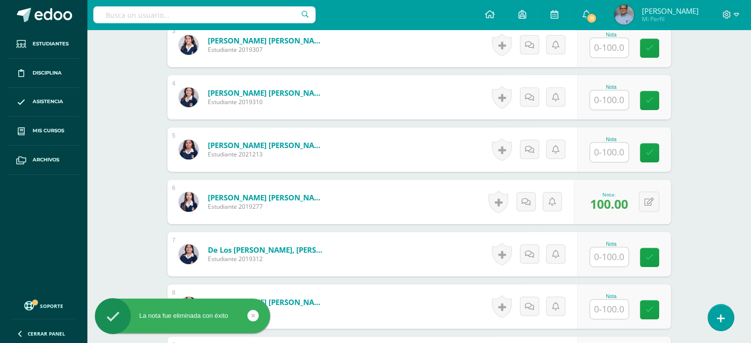
scroll to position [435, 0]
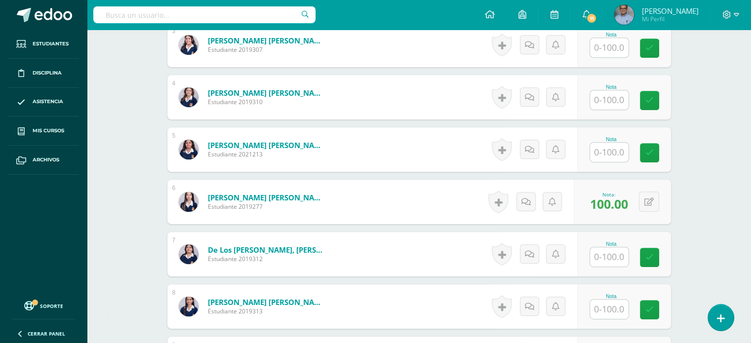
click at [609, 152] on input "text" at bounding box center [609, 152] width 39 height 19
type input "100"
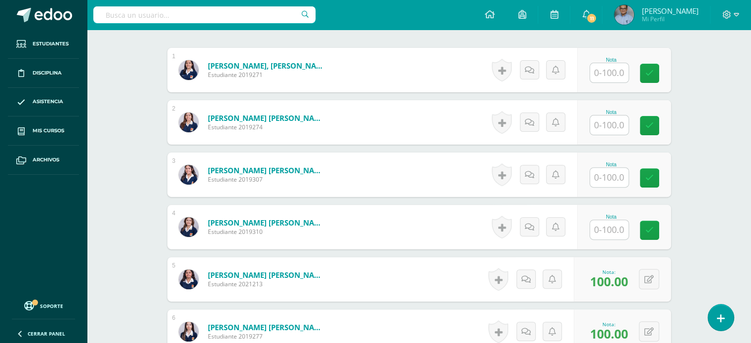
scroll to position [306, 0]
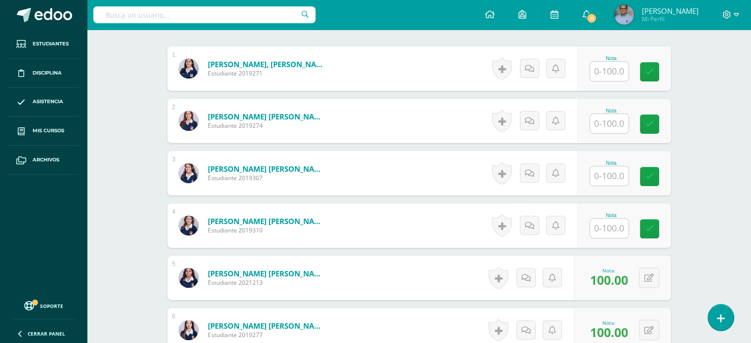
click at [608, 226] on input "text" at bounding box center [609, 228] width 39 height 19
type input "100"
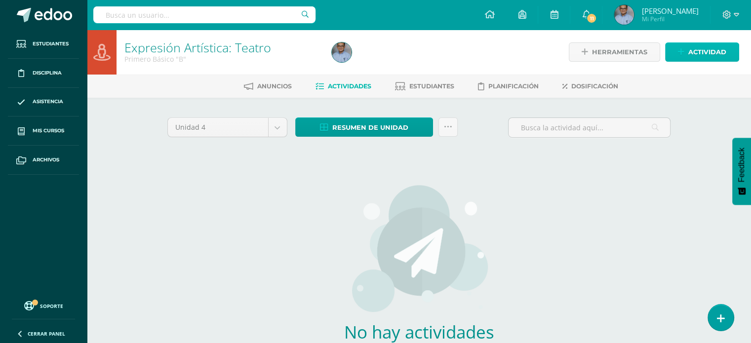
click at [697, 52] on span "Actividad" at bounding box center [707, 52] width 38 height 18
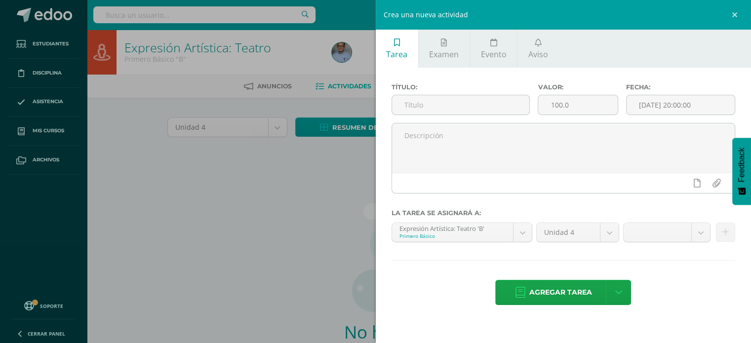
click at [286, 199] on div "Crea una nueva actividad Tarea Examen Evento Aviso Título: Valor: 100.0 Fecha: …" at bounding box center [375, 171] width 751 height 343
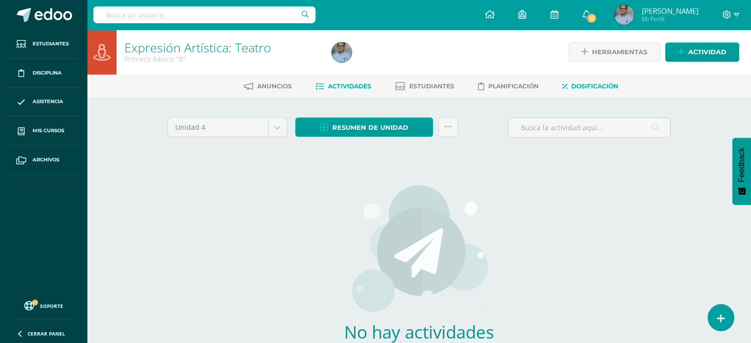
click at [607, 85] on span "Dosificación" at bounding box center [594, 85] width 47 height 7
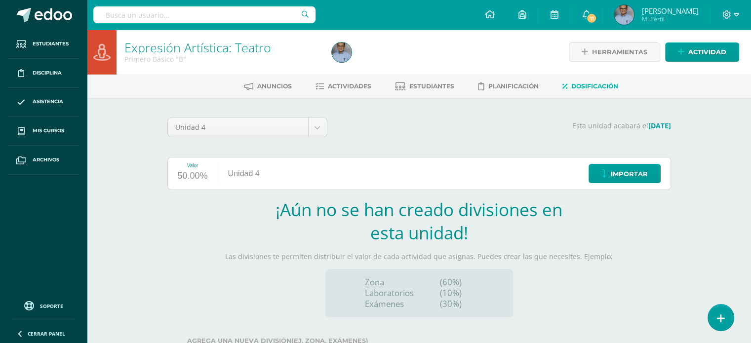
scroll to position [75, 0]
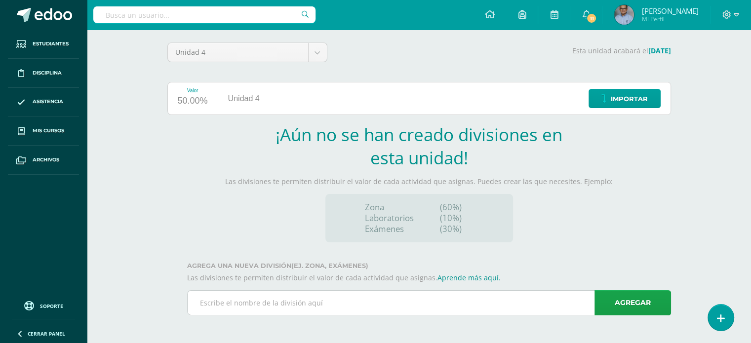
click at [305, 299] on input "text" at bounding box center [429, 303] width 483 height 24
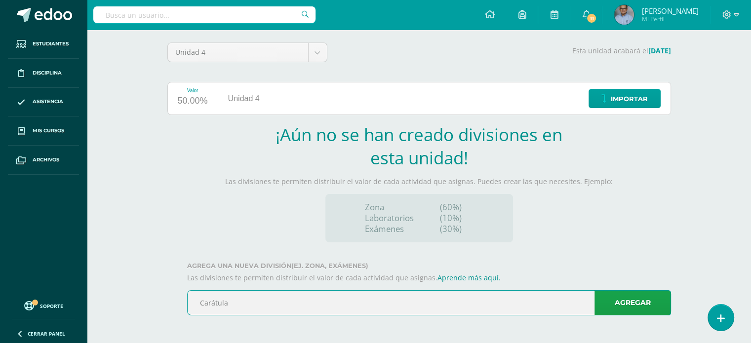
type input "Carátula"
click at [622, 302] on link "Agregar" at bounding box center [633, 302] width 77 height 25
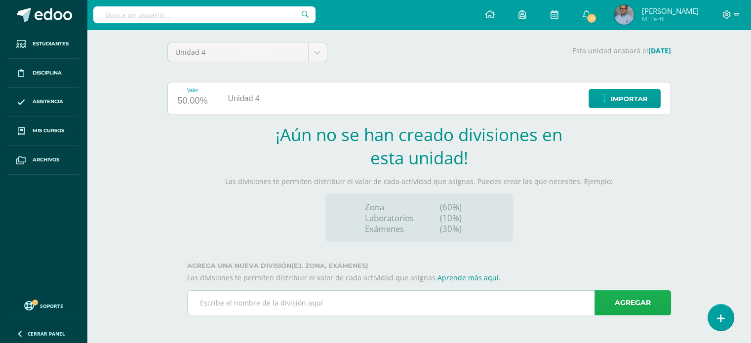
scroll to position [0, 0]
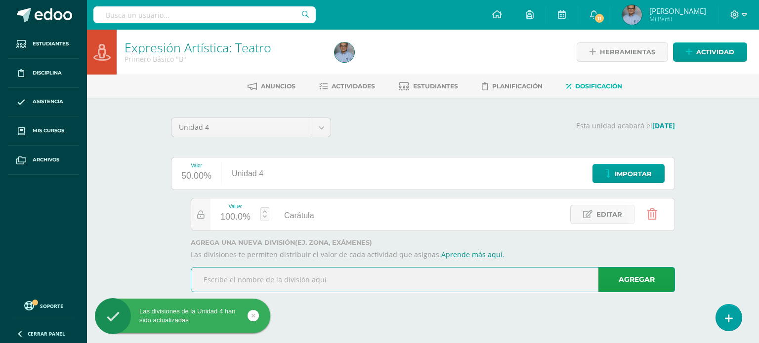
click at [364, 277] on input "text" at bounding box center [432, 280] width 483 height 24
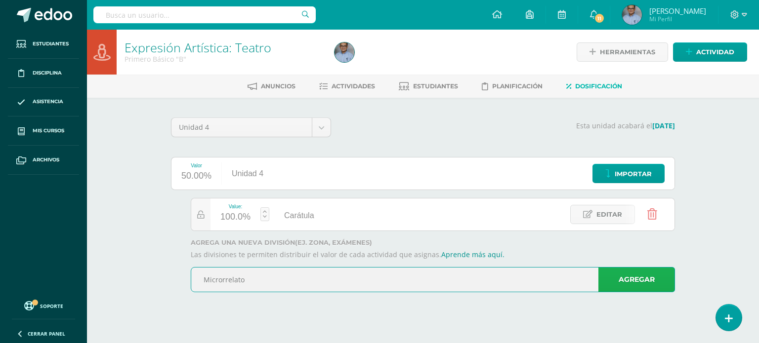
type input "Microrrelato"
click at [619, 276] on link "Agregar" at bounding box center [636, 279] width 77 height 25
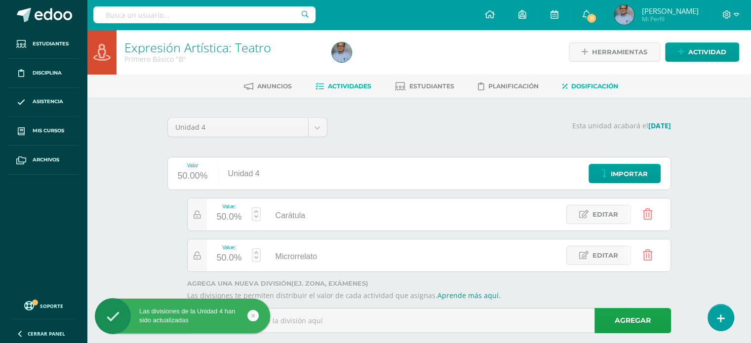
click at [346, 82] on span "Actividades" at bounding box center [349, 85] width 43 height 7
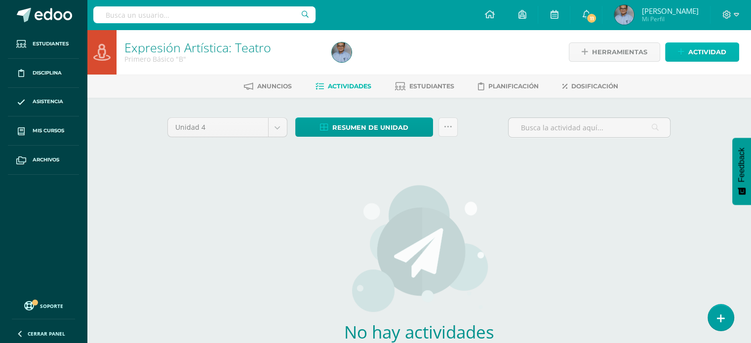
click at [689, 47] on span "Actividad" at bounding box center [707, 52] width 38 height 18
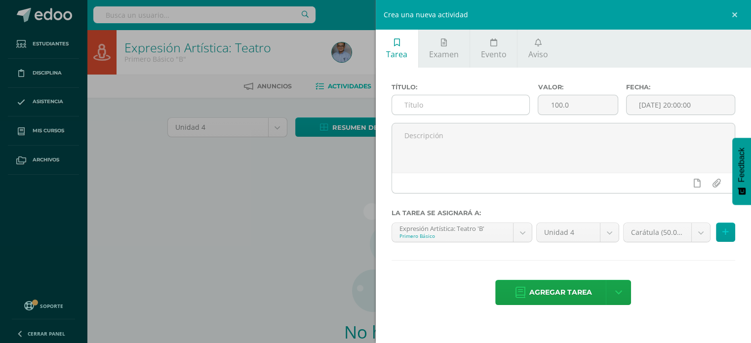
click at [464, 112] on input "text" at bounding box center [461, 104] width 138 height 19
click at [420, 106] on input "Carátula" at bounding box center [461, 104] width 138 height 19
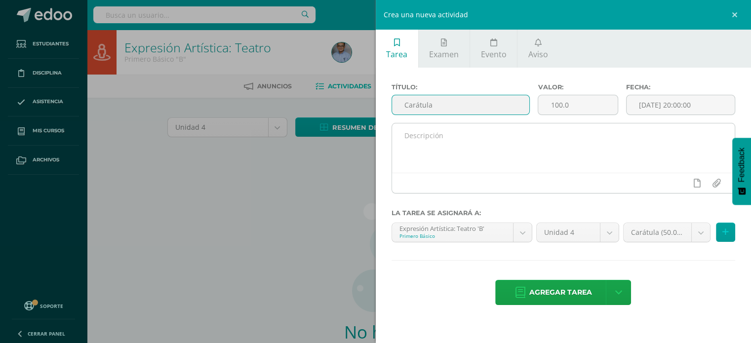
type input "Carátula"
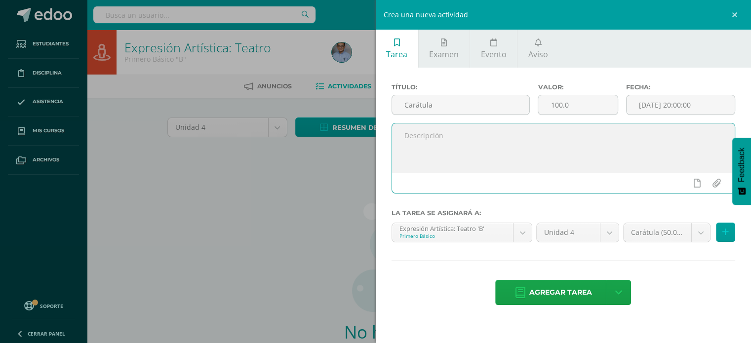
click at [417, 135] on textarea at bounding box center [563, 147] width 343 height 49
paste textarea "Carátula"
type textarea "Carátula: microrrelato."
click at [697, 112] on input "[DATE] 20:00:00" at bounding box center [681, 104] width 109 height 19
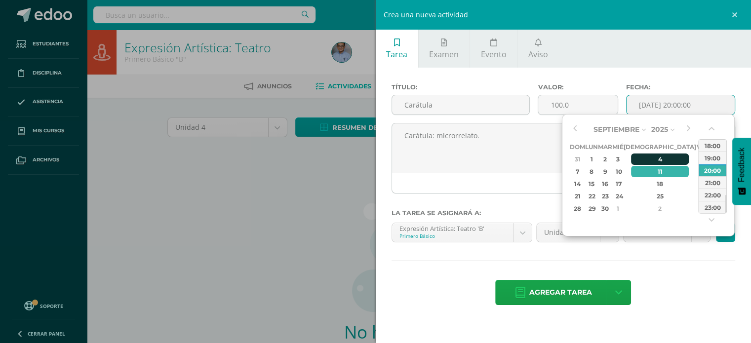
click at [650, 161] on div "4" at bounding box center [660, 159] width 58 height 11
click at [712, 129] on button "button" at bounding box center [713, 130] width 10 height 15
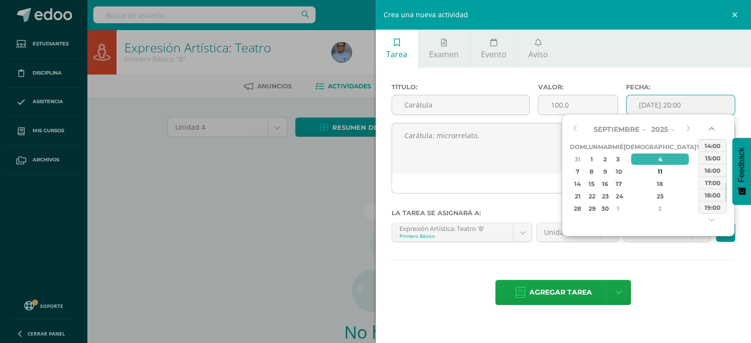
click at [712, 129] on button "button" at bounding box center [713, 130] width 10 height 15
click at [713, 161] on div "14:00" at bounding box center [713, 158] width 28 height 12
type input "2025-09-04 14:00"
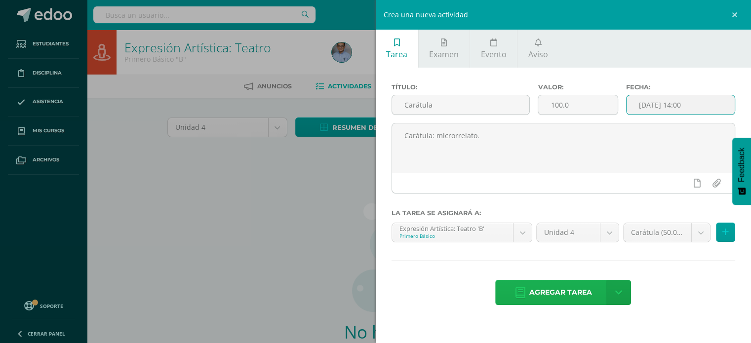
click at [570, 292] on span "Agregar tarea" at bounding box center [560, 293] width 63 height 24
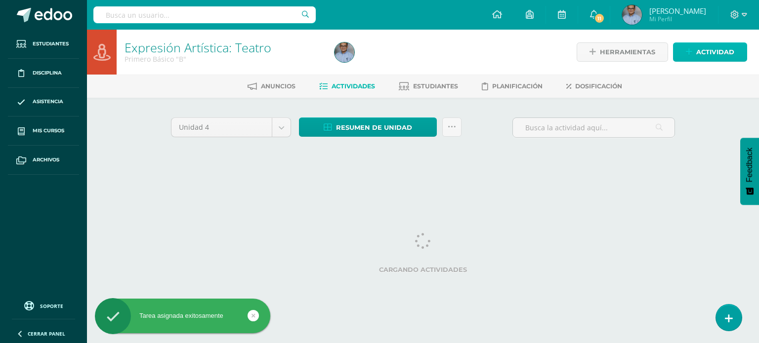
click at [699, 49] on span "Actividad" at bounding box center [715, 52] width 38 height 18
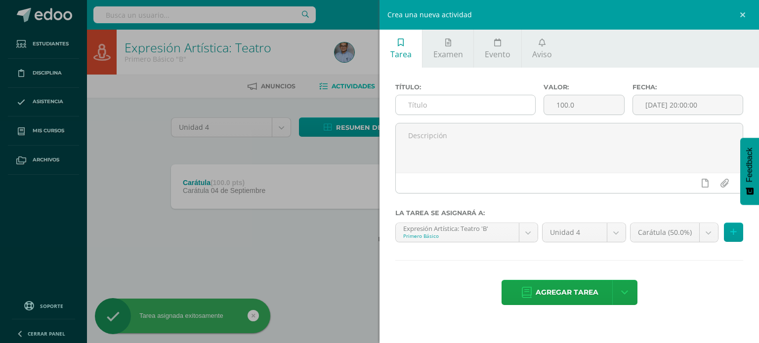
click at [506, 105] on input "text" at bounding box center [465, 104] width 139 height 19
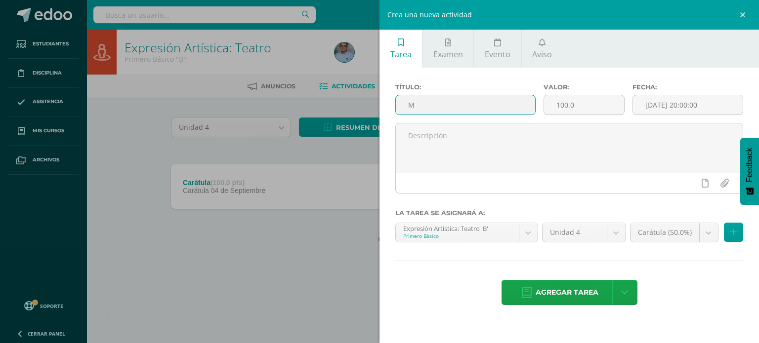
click at [506, 105] on input "M" at bounding box center [465, 104] width 139 height 19
click at [422, 111] on input "Microrrelato" at bounding box center [465, 104] width 139 height 19
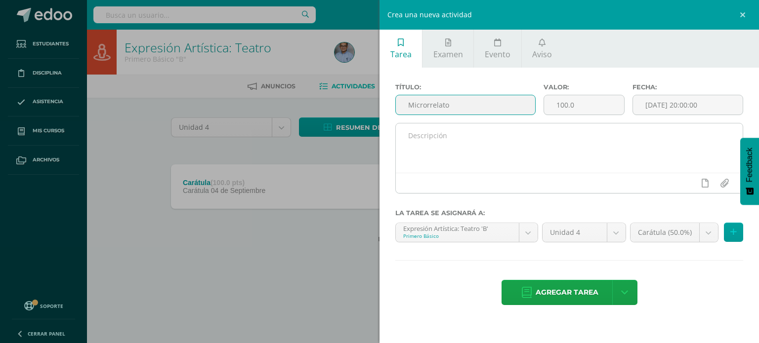
type input "Microrrelato"
click at [422, 142] on textarea at bounding box center [569, 147] width 347 height 49
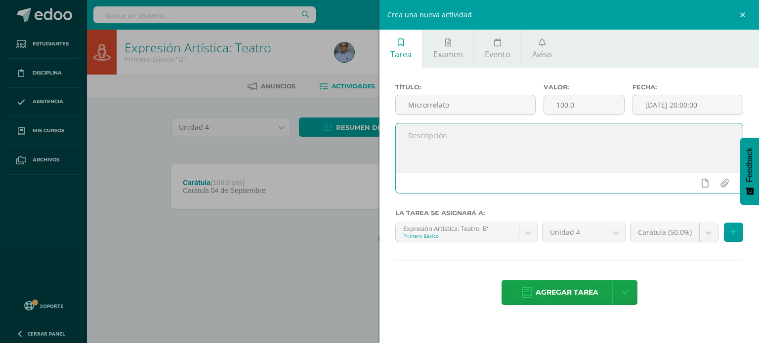
paste textarea "Microrrelato"
type textarea "Microrrelato: borrador"
click at [705, 230] on body "Tarea asignada exitosamente Estudiantes Disciplina Asistencia Mis cursos Archiv…" at bounding box center [379, 137] width 759 height 275
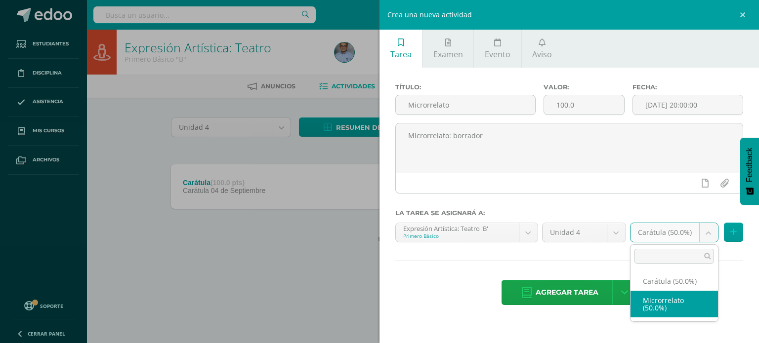
select select "128967"
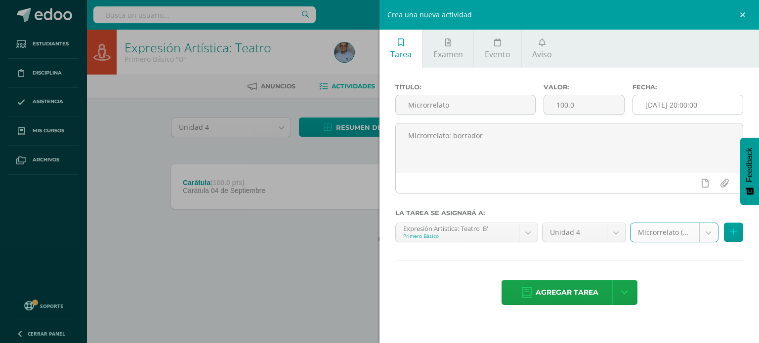
click at [699, 97] on input "[DATE] 20:00:00" at bounding box center [688, 104] width 110 height 19
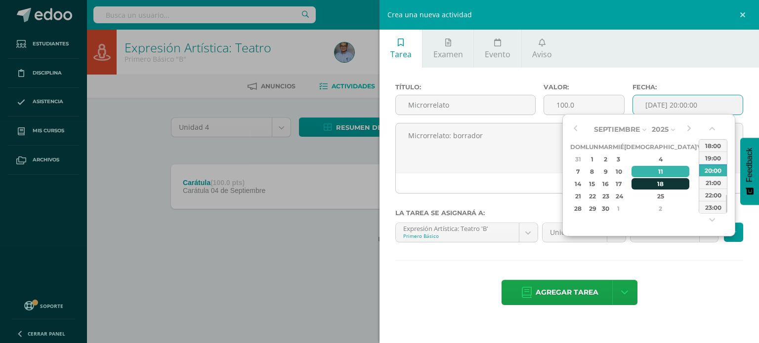
click at [648, 181] on div "18" at bounding box center [660, 183] width 58 height 11
click at [709, 125] on button "button" at bounding box center [713, 130] width 10 height 15
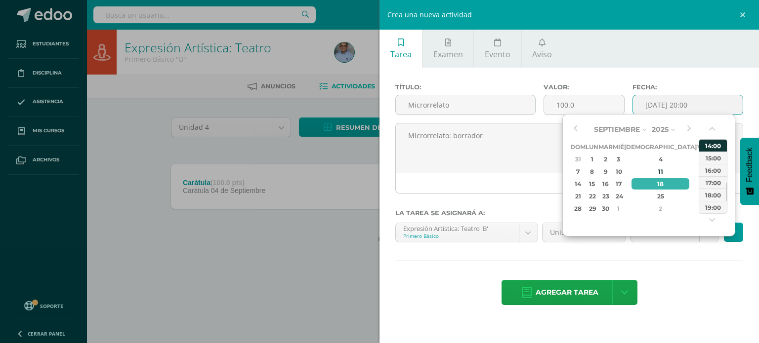
click at [718, 141] on div "14:00" at bounding box center [713, 145] width 28 height 12
type input "[DATE] 14:00"
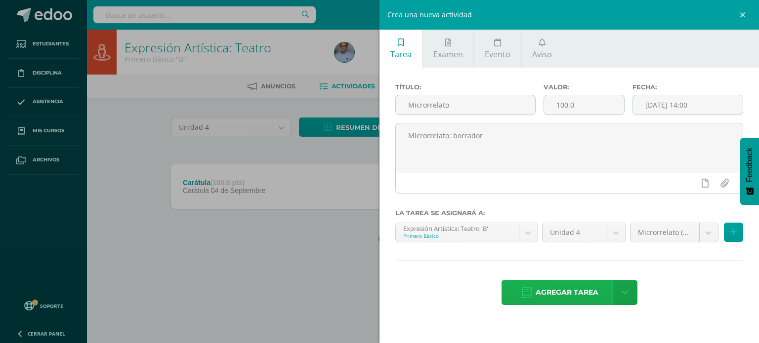
click at [567, 288] on span "Agregar tarea" at bounding box center [566, 293] width 63 height 24
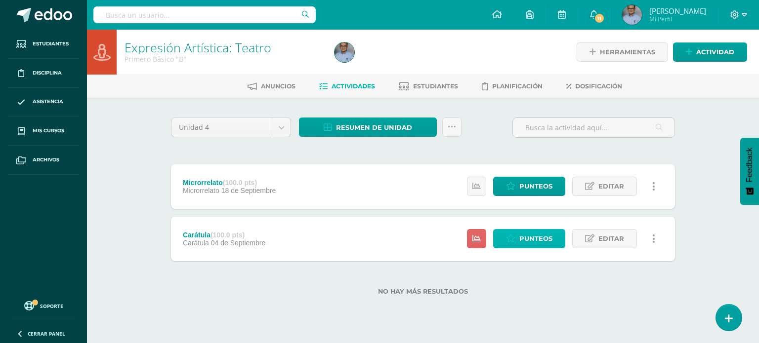
click at [545, 245] on span "Punteos" at bounding box center [535, 239] width 33 height 18
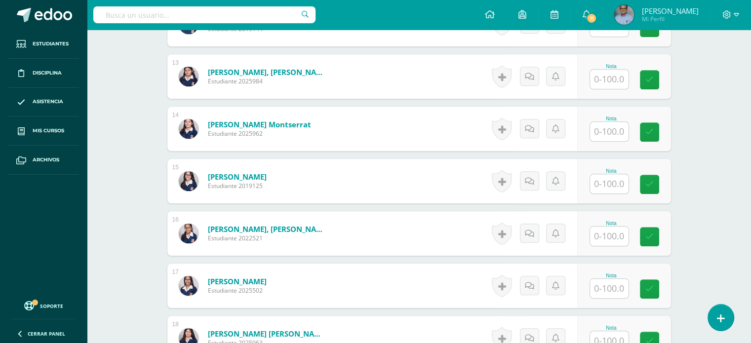
scroll to position [928, 0]
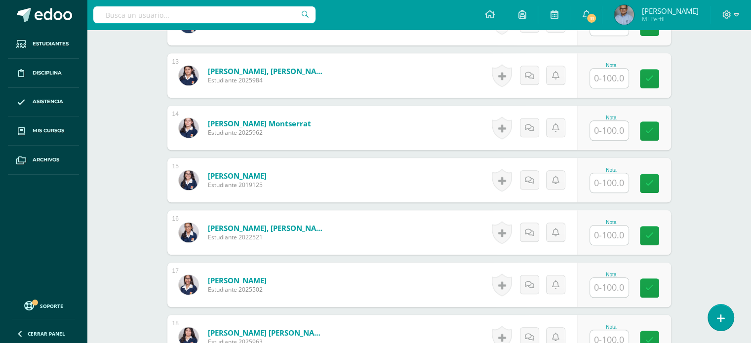
click at [602, 233] on input "text" at bounding box center [609, 235] width 39 height 19
type input "100"
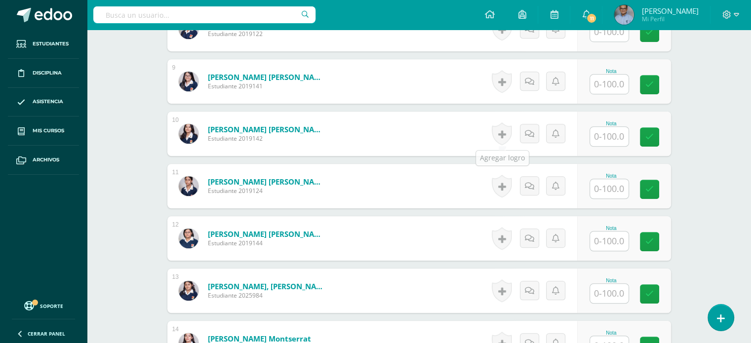
scroll to position [683, 0]
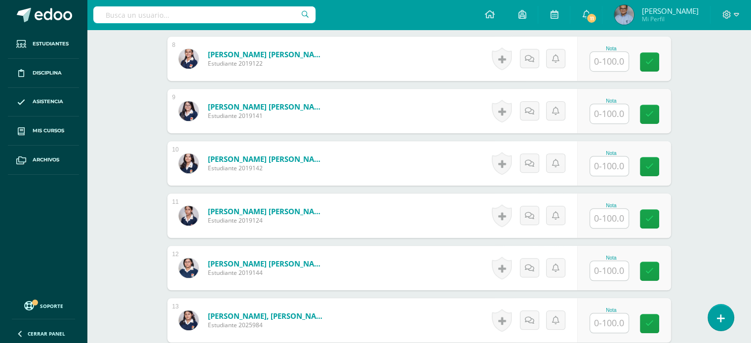
click at [618, 107] on input "text" at bounding box center [609, 113] width 39 height 19
type input "100"
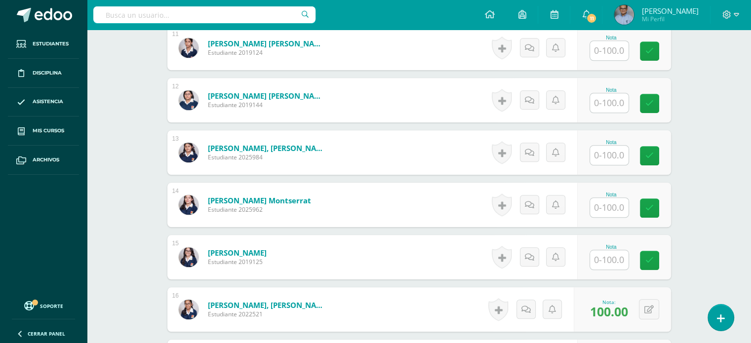
scroll to position [879, 0]
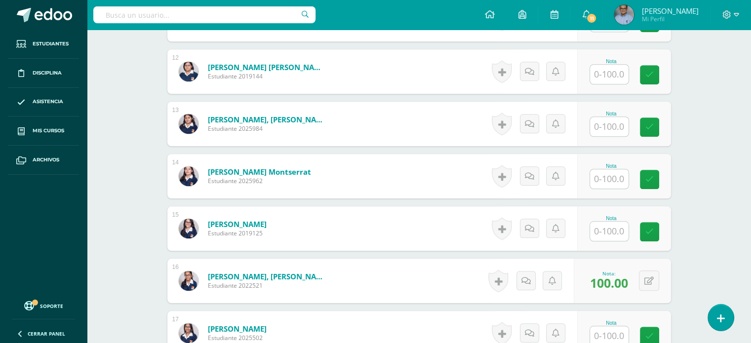
click at [613, 228] on input "text" at bounding box center [609, 231] width 39 height 19
type input "100"
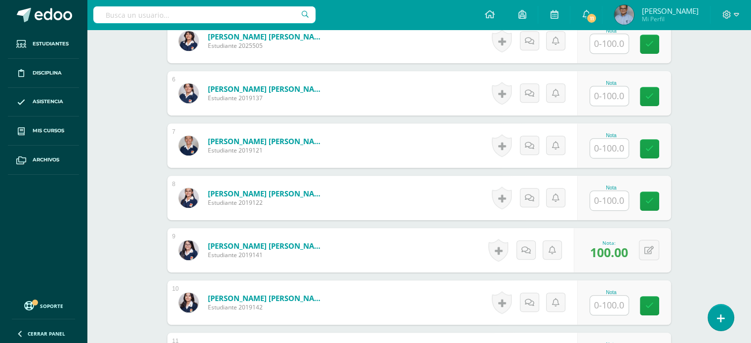
scroll to position [542, 0]
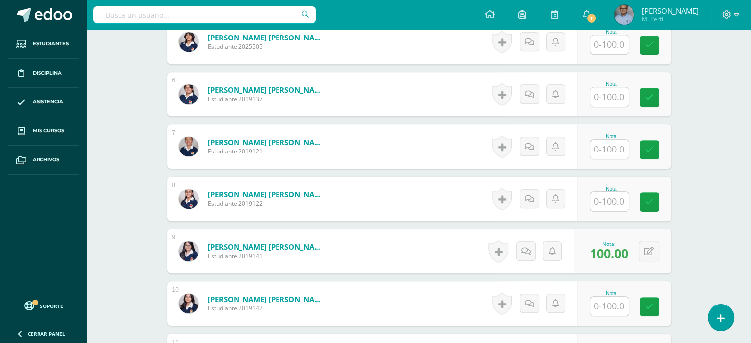
click at [626, 205] on input "text" at bounding box center [609, 201] width 39 height 19
type input "100"
click at [613, 147] on input "text" at bounding box center [609, 149] width 39 height 19
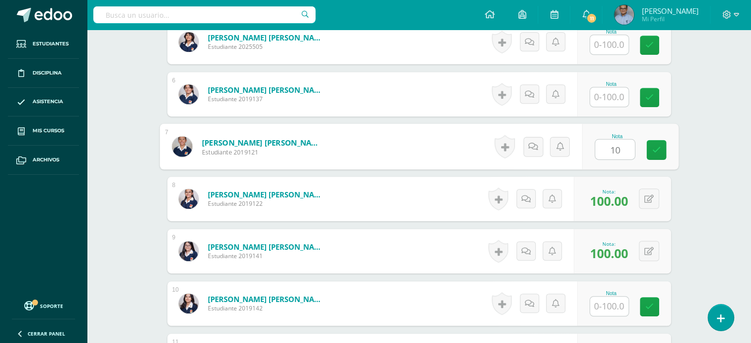
type input "100"
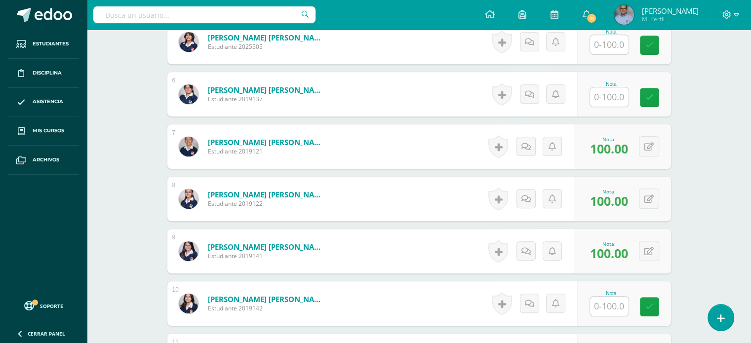
click at [108, 208] on div "Expresión Artística: Teatro Primero Básico "B" Herramientas Detalle de asistenc…" at bounding box center [419, 303] width 664 height 1632
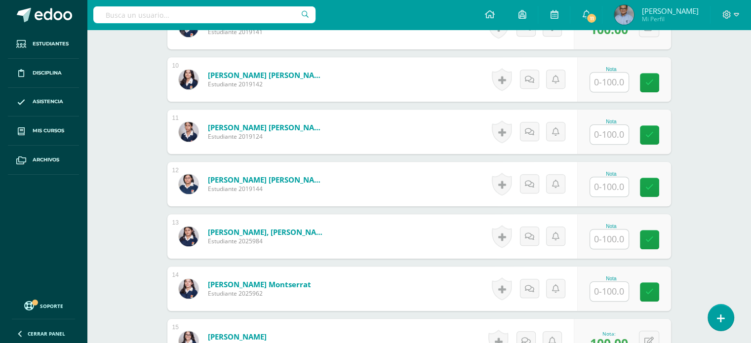
scroll to position [784, 0]
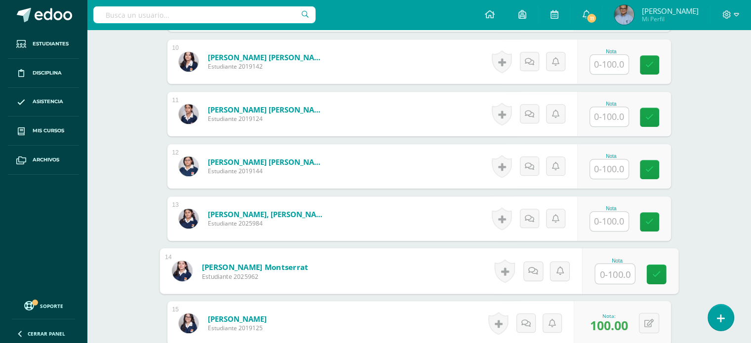
click at [606, 278] on input "text" at bounding box center [615, 274] width 40 height 20
type input "100"
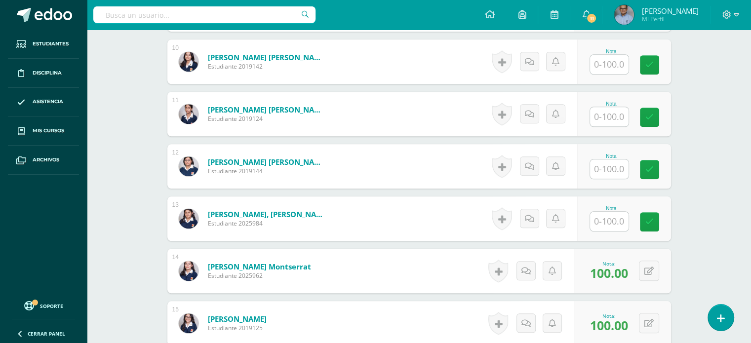
click at [618, 58] on input "text" at bounding box center [609, 64] width 39 height 19
type input "100"
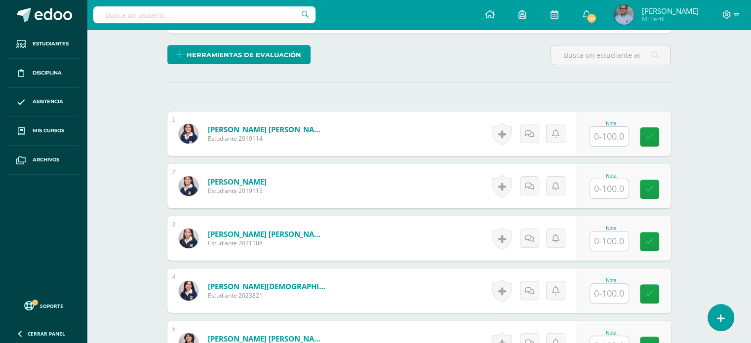
scroll to position [242, 0]
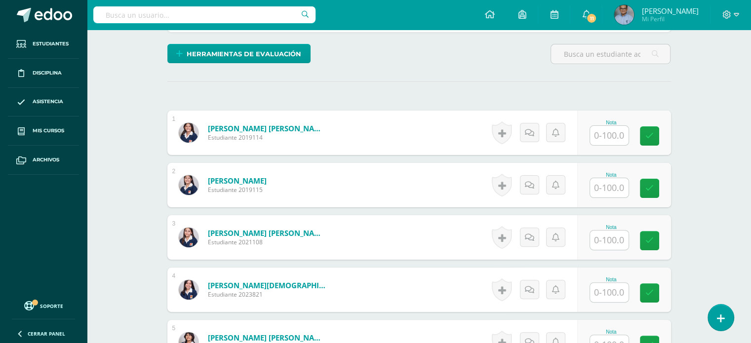
click at [603, 180] on input "text" at bounding box center [609, 187] width 39 height 19
type input "100"
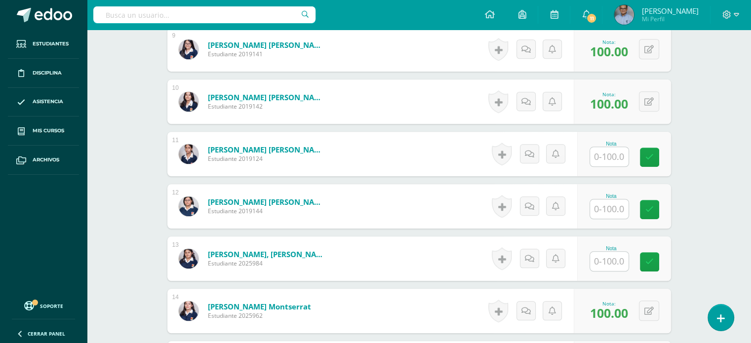
scroll to position [761, 0]
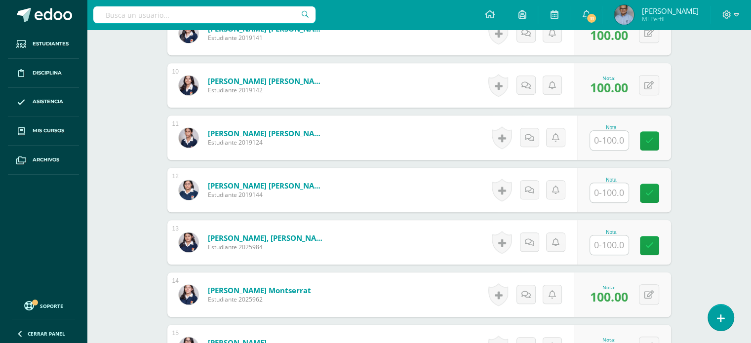
click at [613, 247] on input "text" at bounding box center [609, 245] width 39 height 19
type input "100"
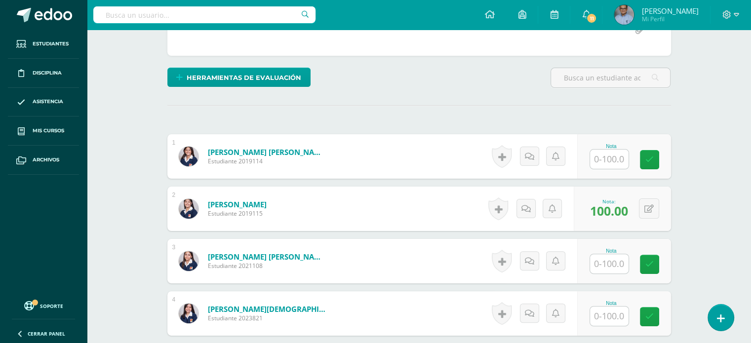
scroll to position [296, 0]
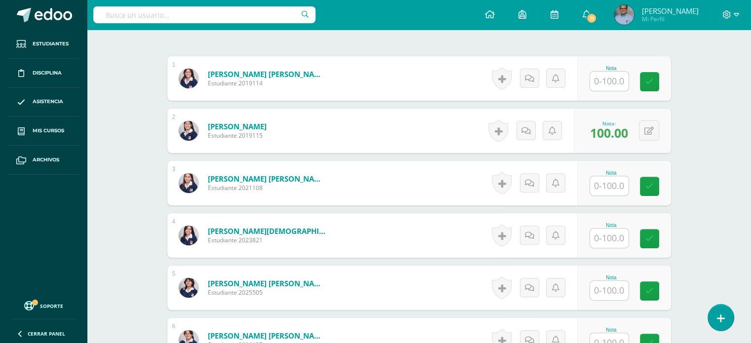
click at [625, 182] on input "text" at bounding box center [609, 185] width 39 height 19
type input "100"
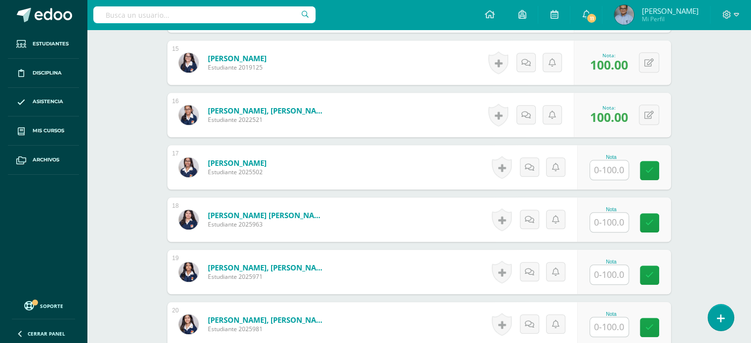
scroll to position [1318, 0]
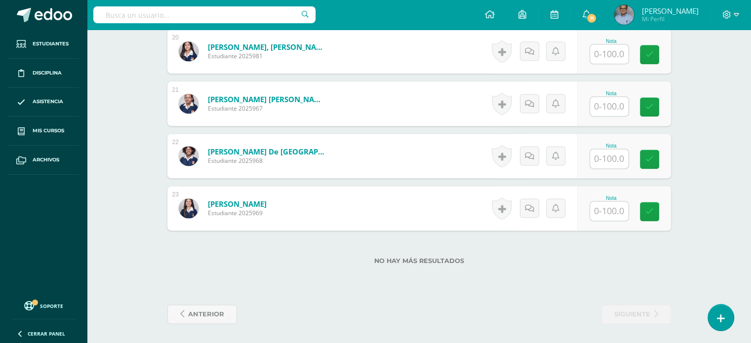
click at [601, 207] on input "text" at bounding box center [609, 211] width 39 height 19
type input "100"
click at [605, 108] on input "text" at bounding box center [609, 106] width 39 height 19
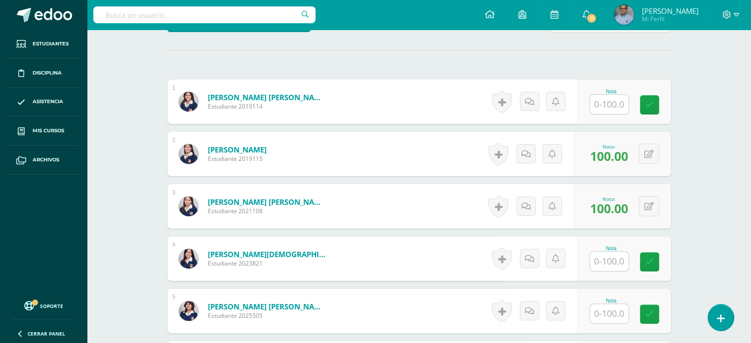
scroll to position [246, 0]
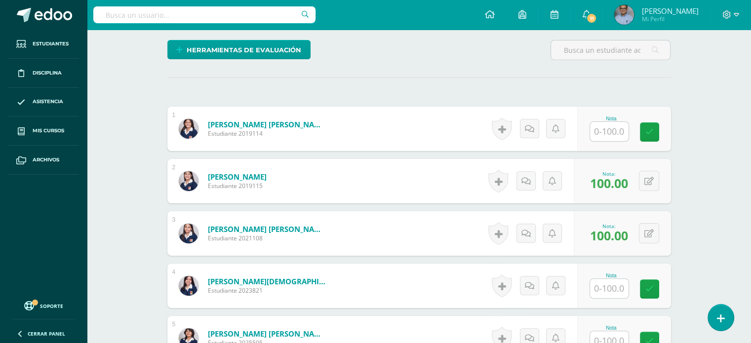
click at [425, 211] on form "Castellanos, Andrea Isabel Estudiante 2021108 Nota 100.00 0 Logros" at bounding box center [419, 233] width 504 height 44
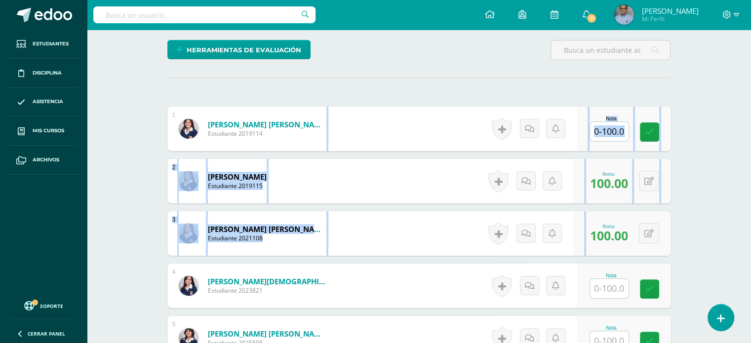
drag, startPoint x: 425, startPoint y: 211, endPoint x: 401, endPoint y: 83, distance: 129.7
click at [427, 78] on hr at bounding box center [419, 78] width 504 height 1
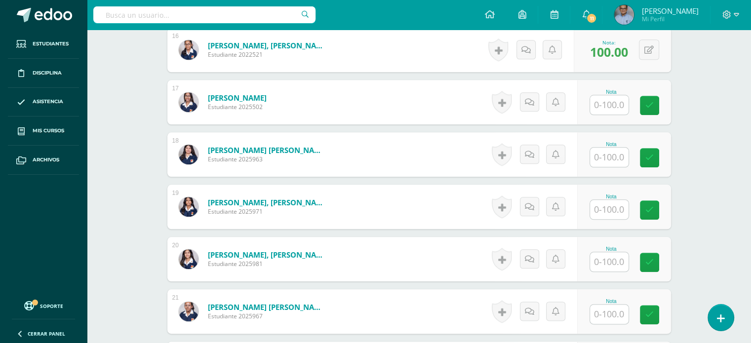
scroll to position [1105, 0]
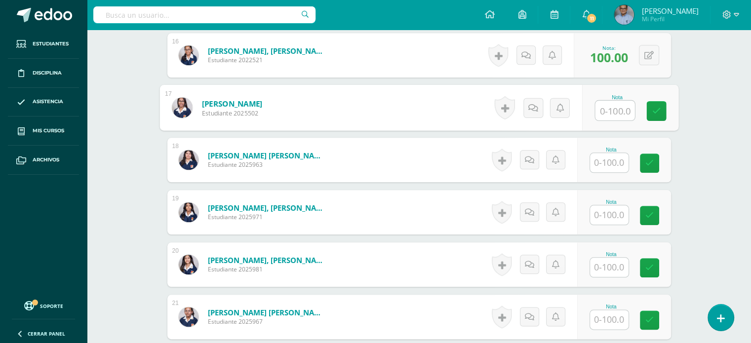
click at [608, 110] on input "text" at bounding box center [615, 111] width 40 height 20
type input "100"
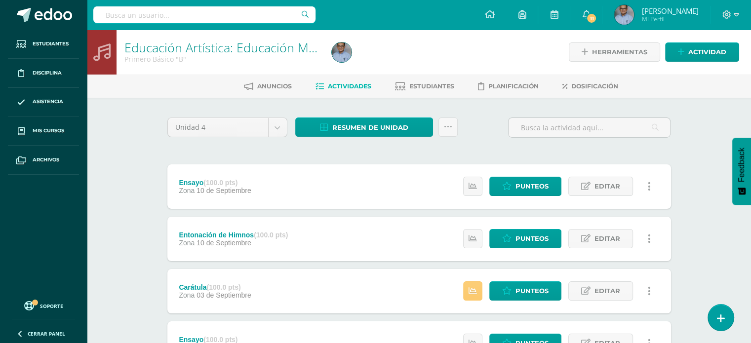
scroll to position [88, 0]
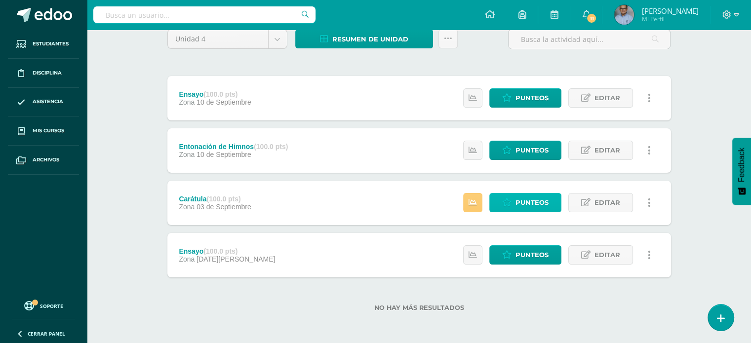
click at [526, 202] on span "Punteos" at bounding box center [532, 203] width 33 height 18
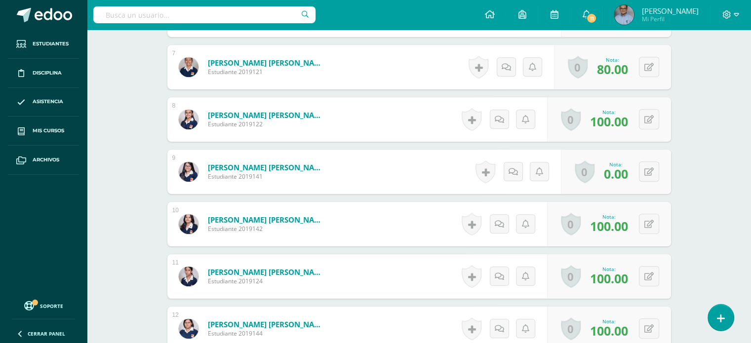
scroll to position [624, 0]
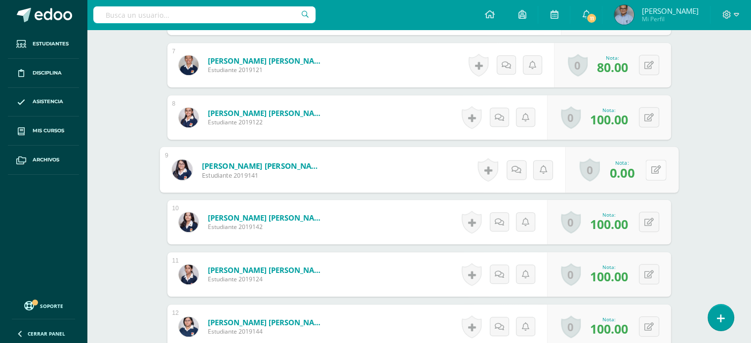
click at [649, 167] on button at bounding box center [656, 170] width 21 height 21
type input "100"
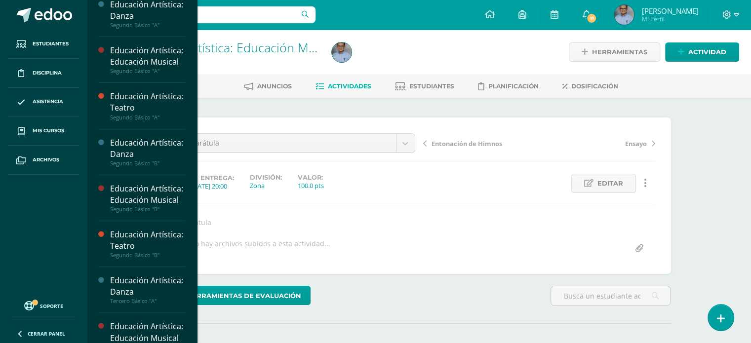
scroll to position [384, 0]
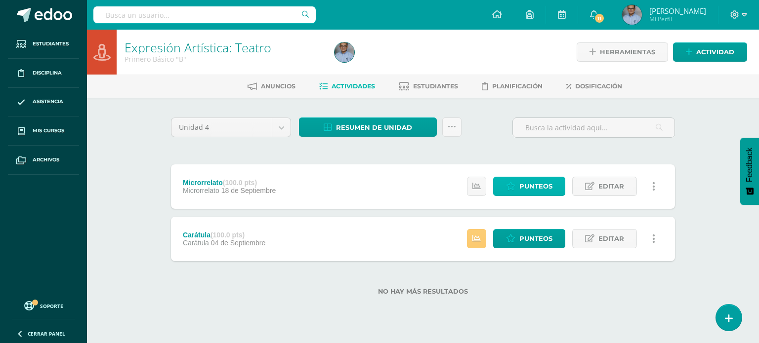
click at [526, 181] on span "Punteos" at bounding box center [535, 186] width 33 height 18
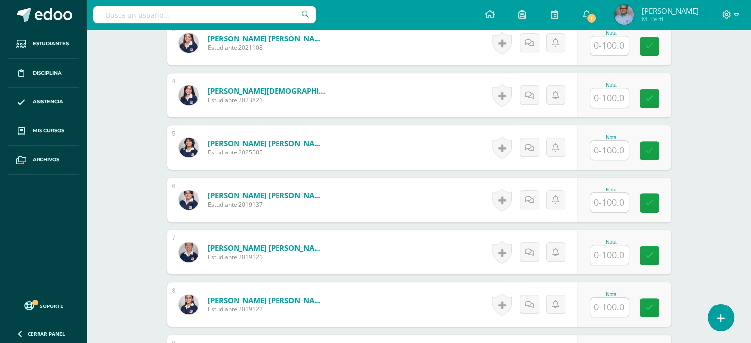
scroll to position [437, 0]
click at [604, 305] on input "text" at bounding box center [609, 306] width 39 height 19
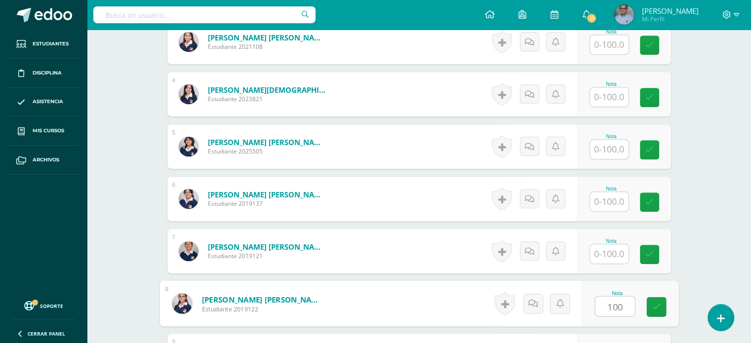
type input "100"
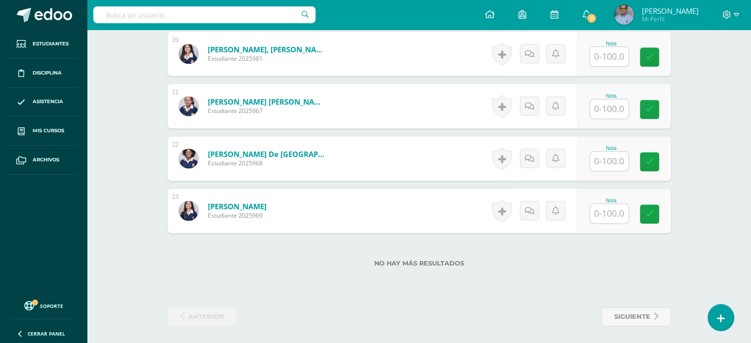
scroll to position [1318, 0]
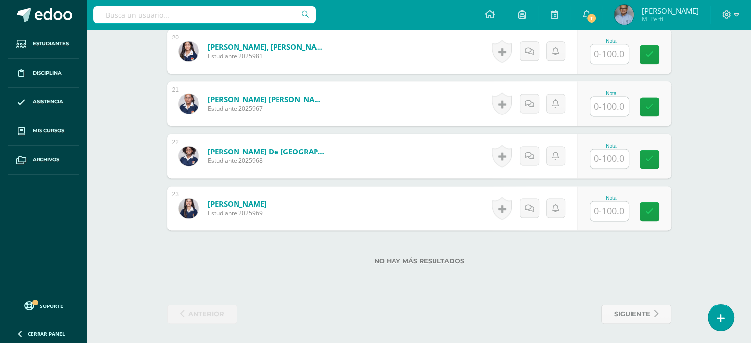
click at [613, 211] on input "text" at bounding box center [609, 211] width 39 height 19
type input "100"
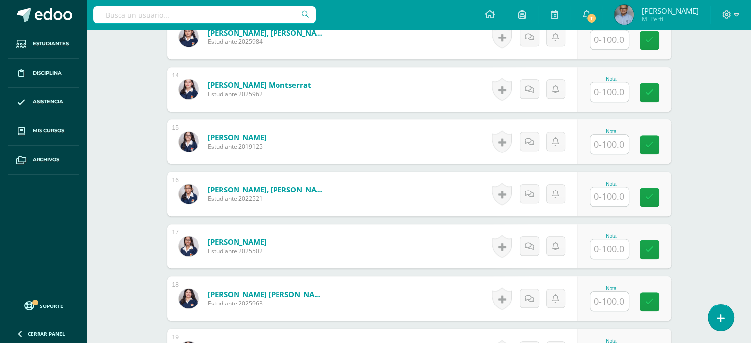
scroll to position [990, 0]
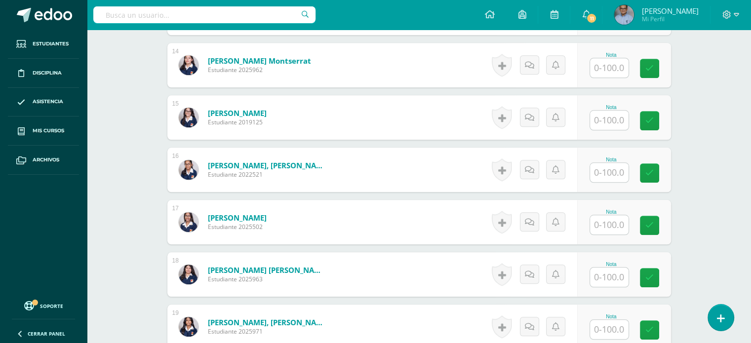
click at [611, 165] on input "text" at bounding box center [609, 172] width 39 height 19
type input "100"
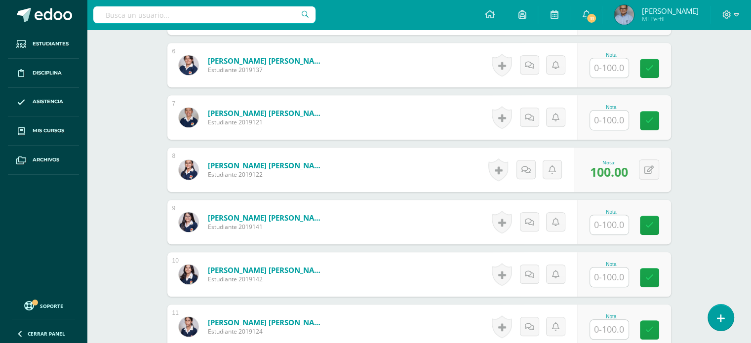
scroll to position [570, 0]
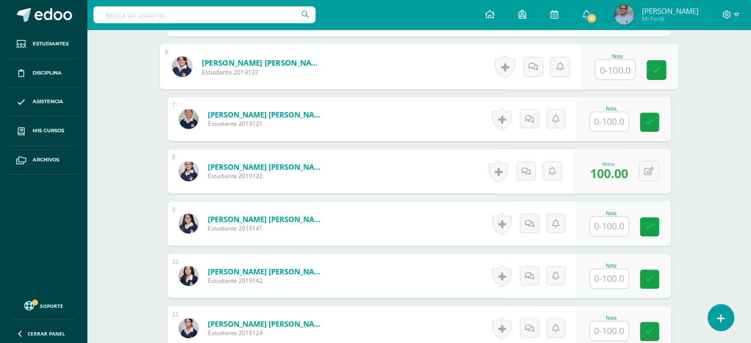
click at [614, 62] on input "text" at bounding box center [615, 70] width 40 height 20
type input "100"
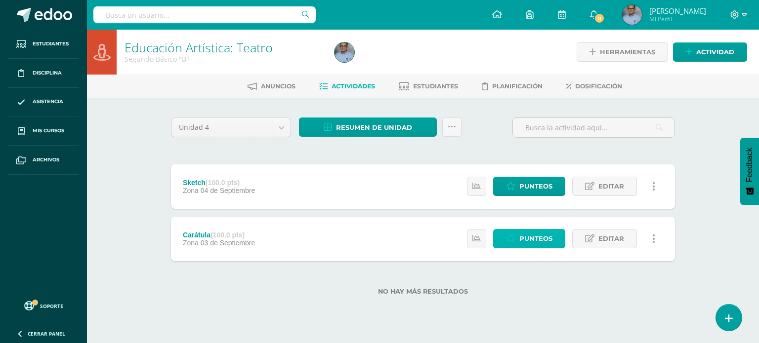
click at [532, 239] on span "Punteos" at bounding box center [535, 239] width 33 height 18
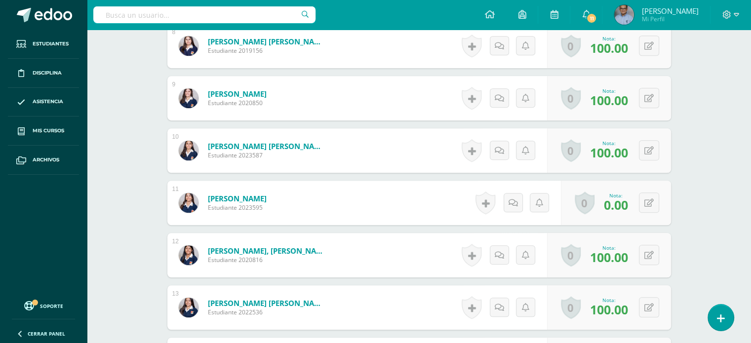
scroll to position [696, 0]
click at [652, 203] on icon at bounding box center [649, 203] width 9 height 8
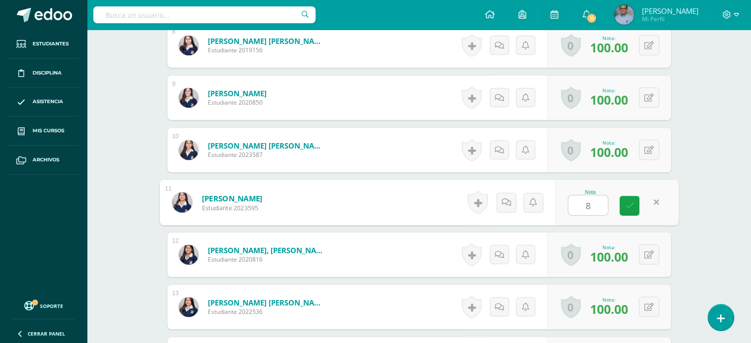
type input "80"
click at [625, 201] on icon at bounding box center [629, 205] width 9 height 8
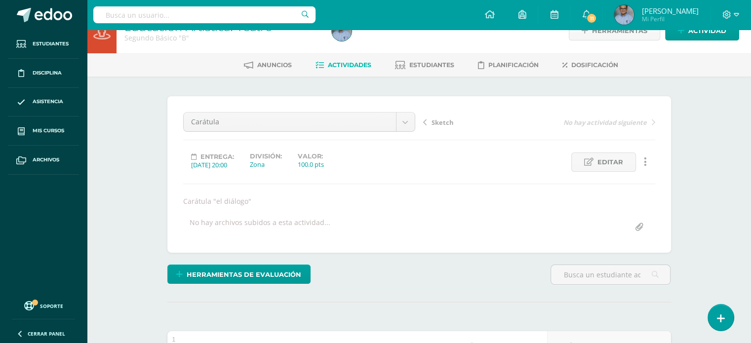
scroll to position [0, 0]
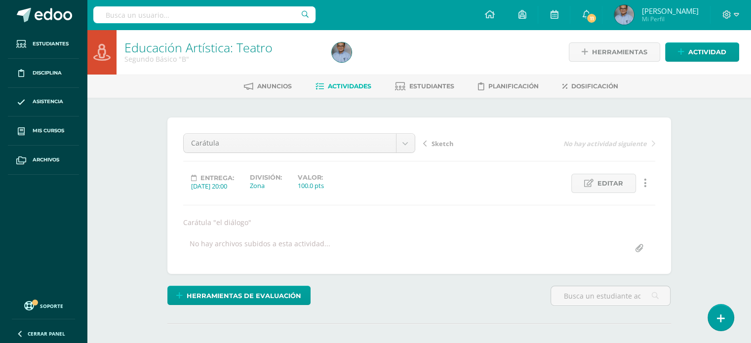
click at [442, 140] on span "Sketch" at bounding box center [443, 143] width 22 height 9
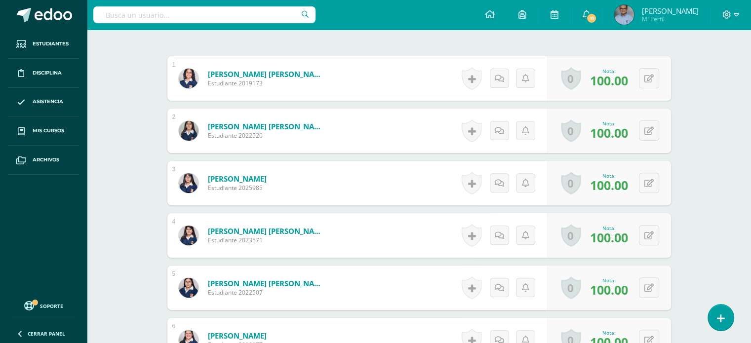
scroll to position [304, 0]
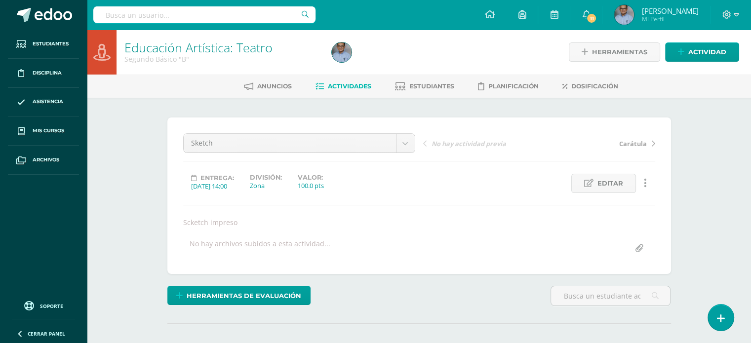
click at [700, 111] on div "Educación Artística: Teatro Segundo Básico "B" Herramientas Detalle de asistenc…" at bounding box center [419, 215] width 664 height 371
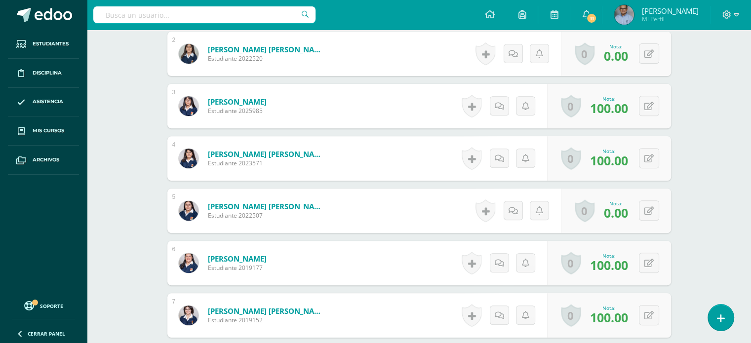
scroll to position [373, 0]
click at [650, 212] on icon at bounding box center [649, 211] width 9 height 8
type input "80"
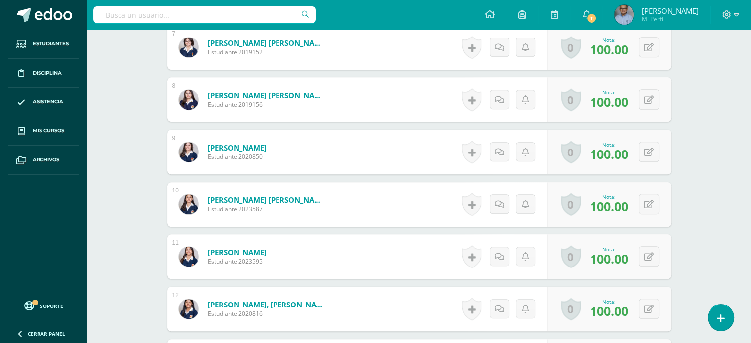
scroll to position [644, 0]
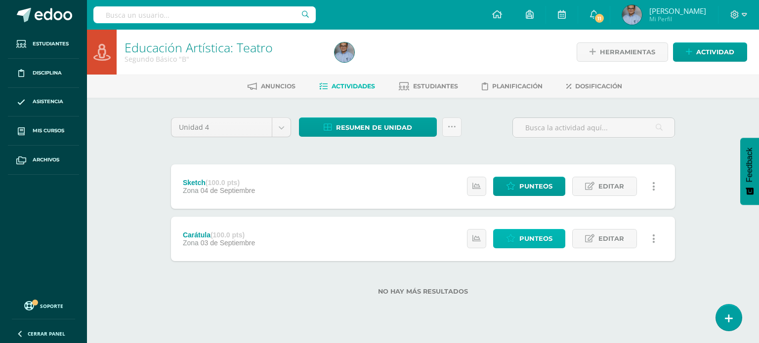
click at [531, 235] on span "Punteos" at bounding box center [535, 239] width 33 height 18
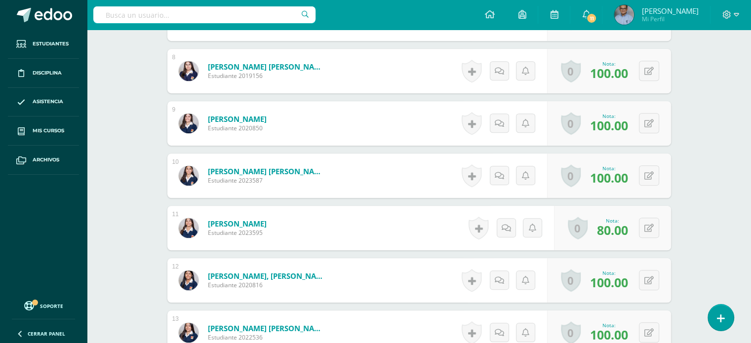
scroll to position [668, 0]
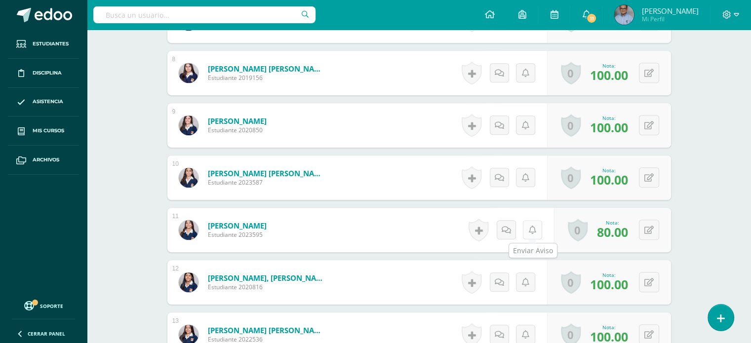
click at [534, 227] on icon at bounding box center [532, 230] width 7 height 8
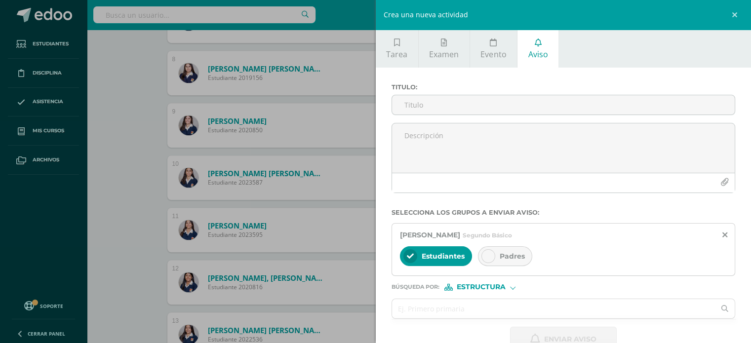
click at [513, 253] on span "Padres" at bounding box center [512, 256] width 25 height 9
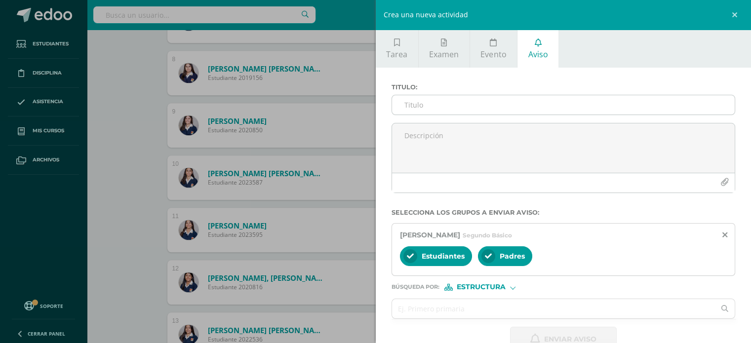
click at [411, 105] on input "Titulo :" at bounding box center [563, 104] width 343 height 19
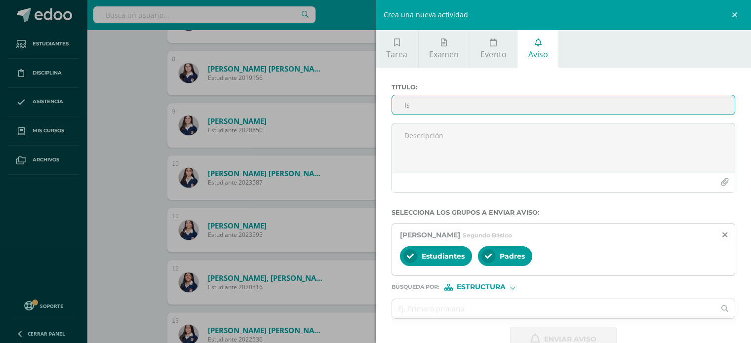
type input "I"
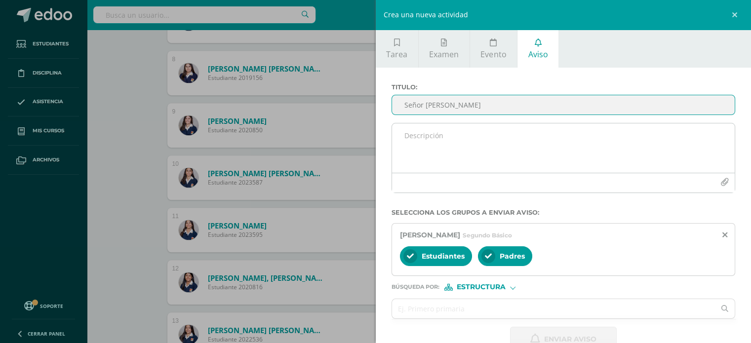
type input "Señor [PERSON_NAME]"
click at [418, 130] on textarea at bounding box center [563, 147] width 343 height 49
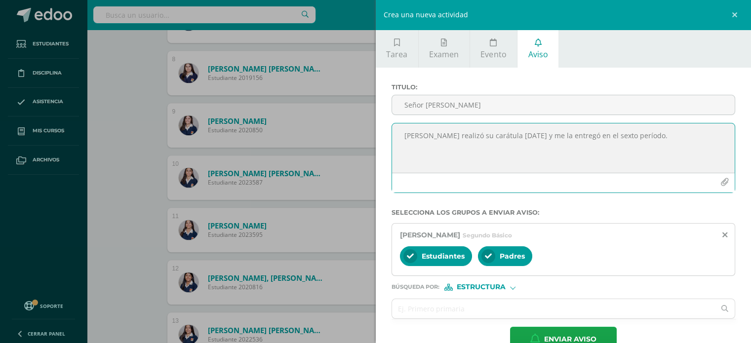
click at [508, 126] on textarea "[PERSON_NAME] realizó su carátula [DATE] y me la entregó en el sexto período." at bounding box center [563, 147] width 343 height 49
click at [506, 128] on textarea "[PERSON_NAME] realizó su carátula [DATE] y me la entregó en el sexto período." at bounding box center [563, 147] width 343 height 49
click at [676, 135] on textarea "[PERSON_NAME] realizó su carátula [DATE] después de la clase de teatro y me la …" at bounding box center [563, 147] width 343 height 49
type textarea "[PERSON_NAME] realizó su carátula [DATE] después de la clase de teatro y me la …"
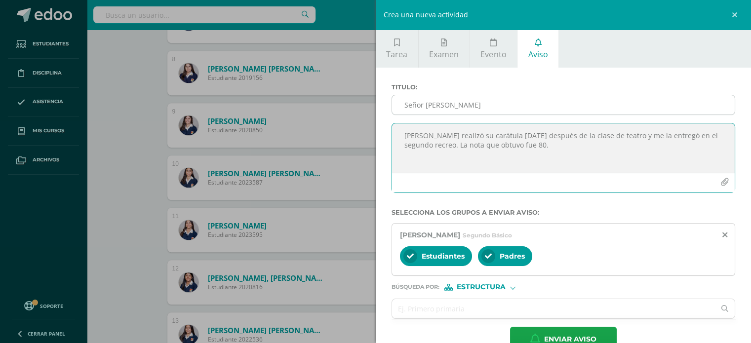
click at [423, 100] on input "Señor [PERSON_NAME]" at bounding box center [563, 104] width 343 height 19
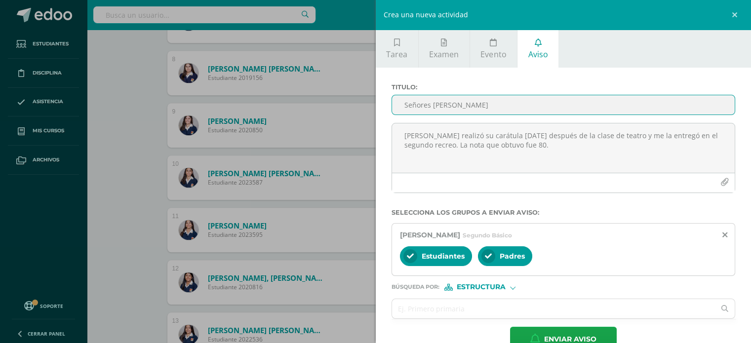
click at [480, 105] on input "Señores [PERSON_NAME]" at bounding box center [563, 104] width 343 height 19
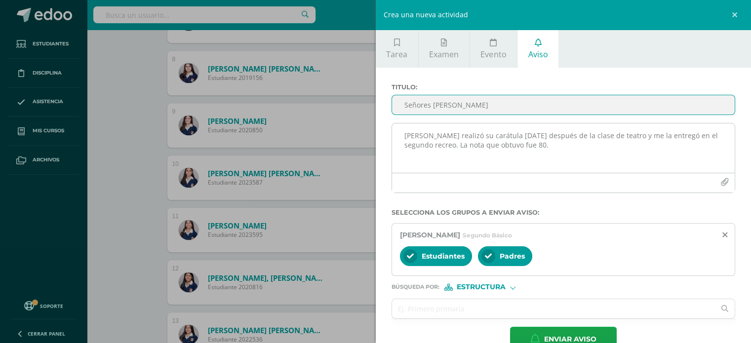
type input "Señores [PERSON_NAME]"
click at [522, 139] on textarea "[PERSON_NAME] realizó su carátula [DATE] después de la clase de teatro y me la …" at bounding box center [563, 147] width 343 height 49
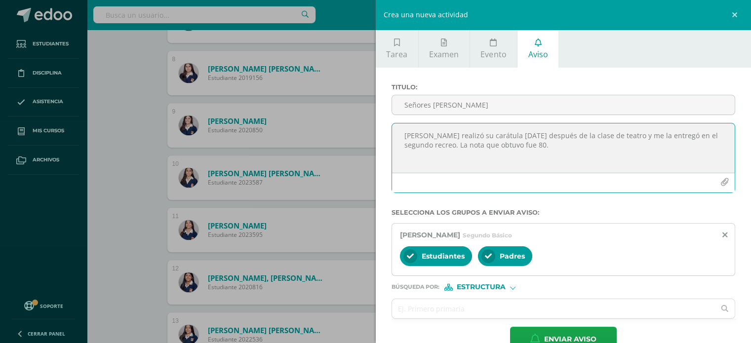
click at [521, 146] on textarea "[PERSON_NAME] realizó su carátula [DATE] después de la clase de teatro y me la …" at bounding box center [563, 147] width 343 height 49
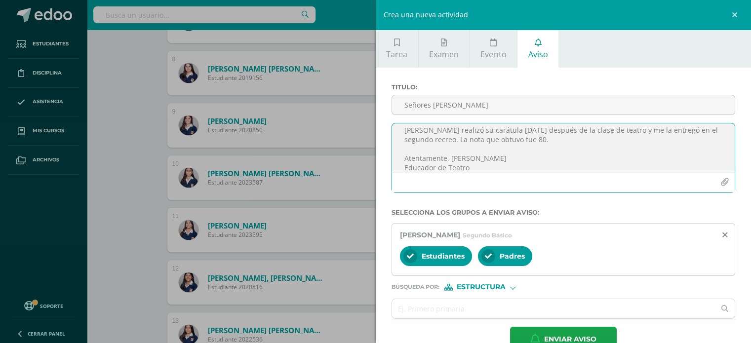
type textarea "[PERSON_NAME] realizó su carátula [DATE] después de la clase de teatro y me la …"
click at [119, 200] on div "Crea una nueva actividad Tarea Examen Evento Aviso Título: Valor: 100.0 Fecha: …" at bounding box center [375, 171] width 751 height 343
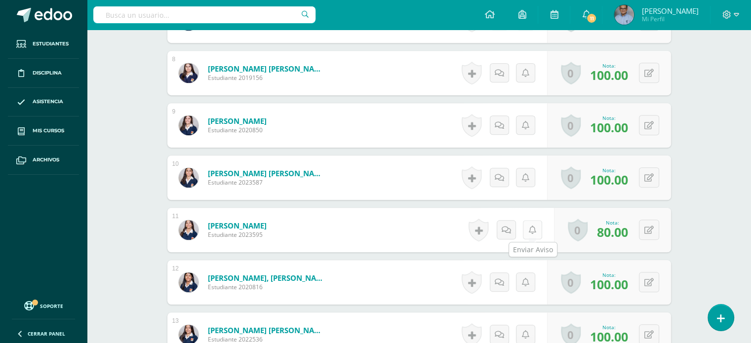
click at [535, 226] on icon at bounding box center [532, 230] width 7 height 8
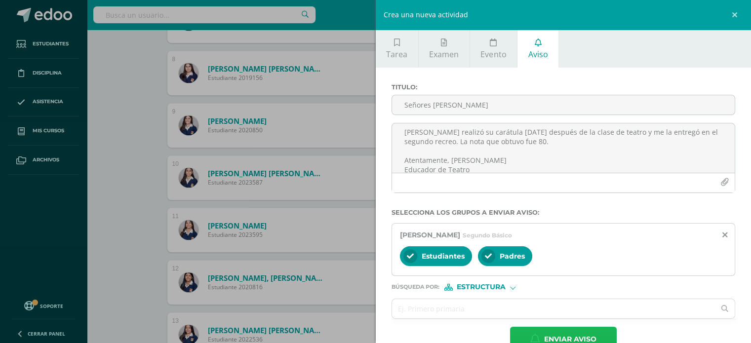
click at [574, 335] on span "Enviar aviso" at bounding box center [570, 339] width 52 height 24
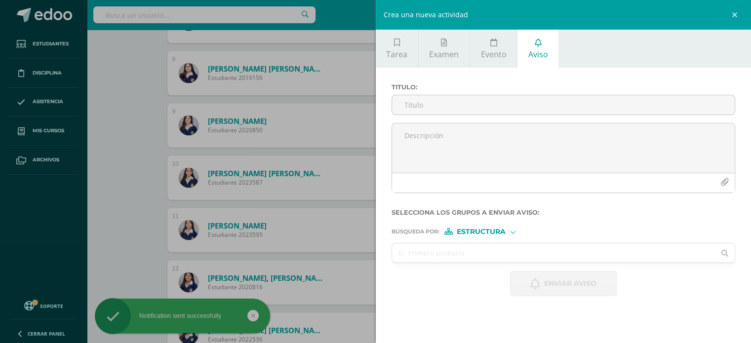
scroll to position [0, 0]
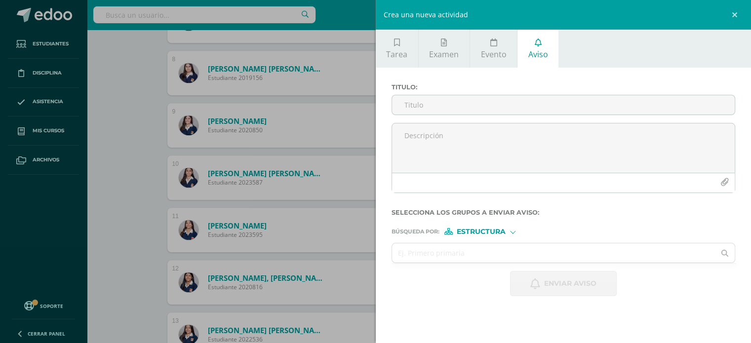
click at [143, 198] on div "Crea una nueva actividad Tarea Examen Evento Aviso Título: Valor: 100.0 Fecha: …" at bounding box center [375, 171] width 751 height 343
